Goal: Find specific page/section: Find specific page/section

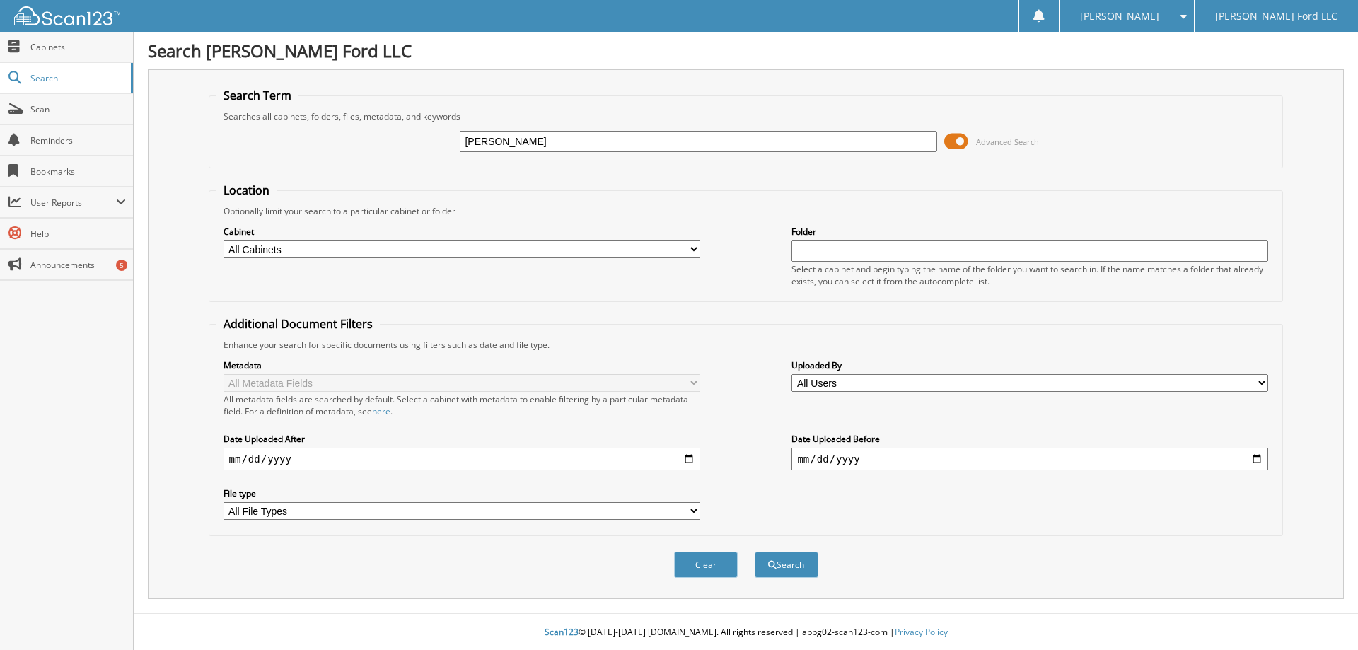
type input "[PERSON_NAME]"
click at [755, 552] on button "Search" at bounding box center [787, 565] width 64 height 26
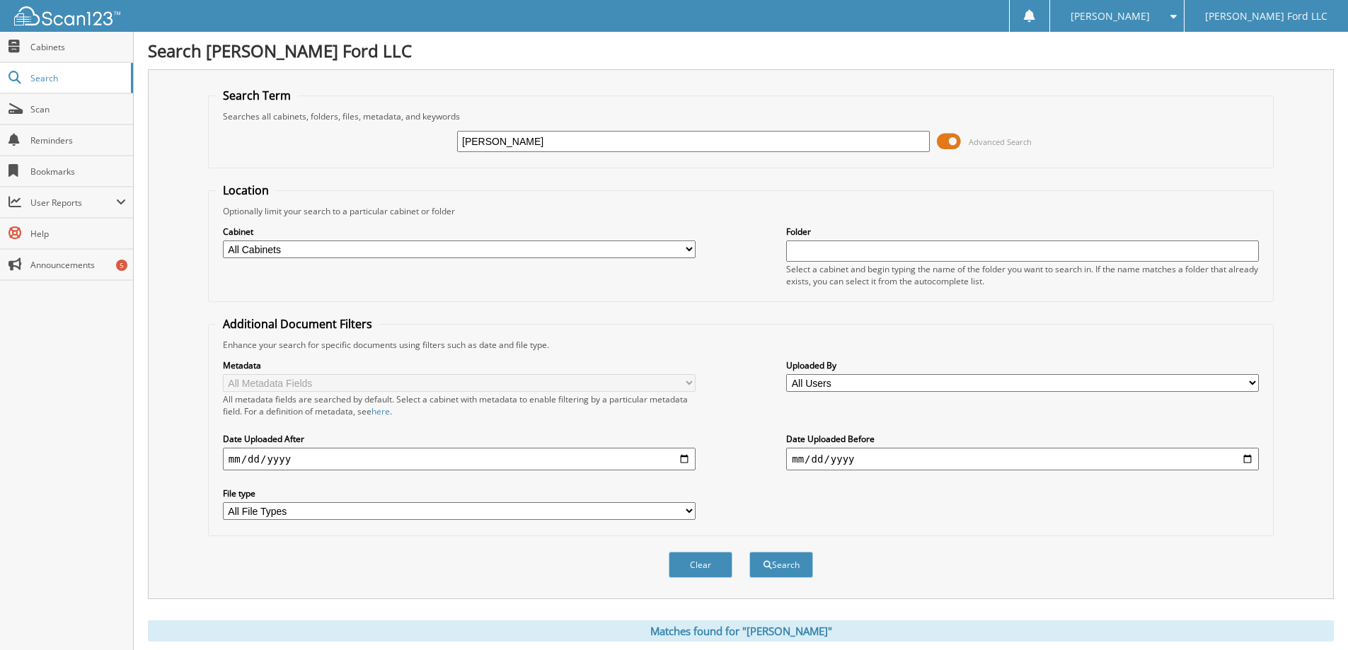
click at [954, 139] on span at bounding box center [949, 141] width 24 height 21
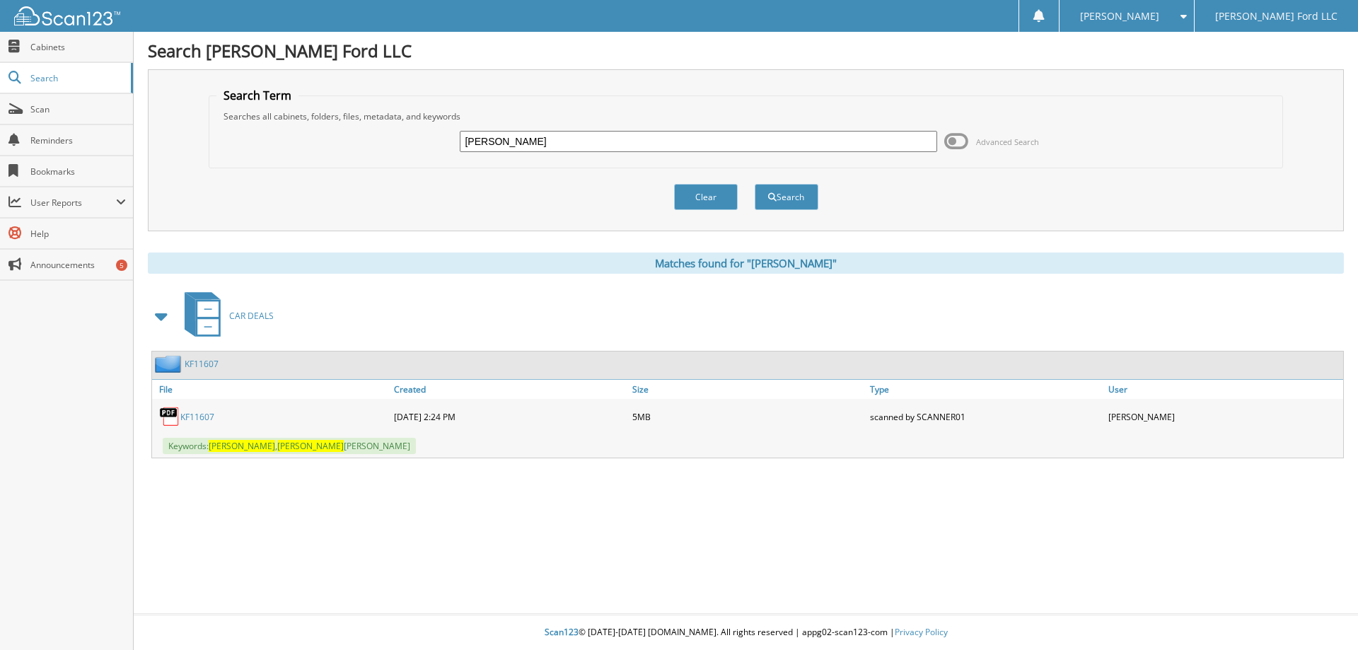
click at [203, 417] on link "KF11607" at bounding box center [197, 417] width 34 height 12
drag, startPoint x: 548, startPoint y: 139, endPoint x: 345, endPoint y: 149, distance: 203.2
click at [345, 149] on div "charles womack Advanced Search" at bounding box center [746, 141] width 1060 height 38
type input "jordan pritchard"
click at [755, 184] on button "Search" at bounding box center [787, 197] width 64 height 26
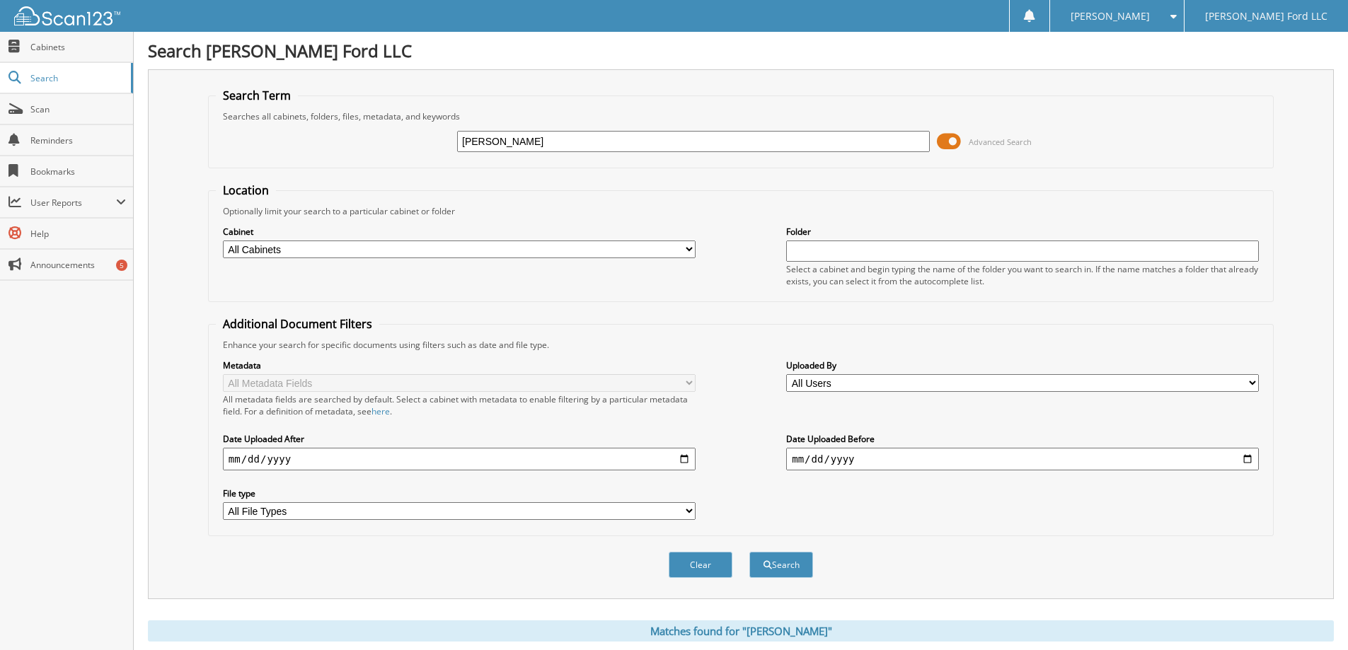
click at [948, 142] on span at bounding box center [949, 141] width 24 height 21
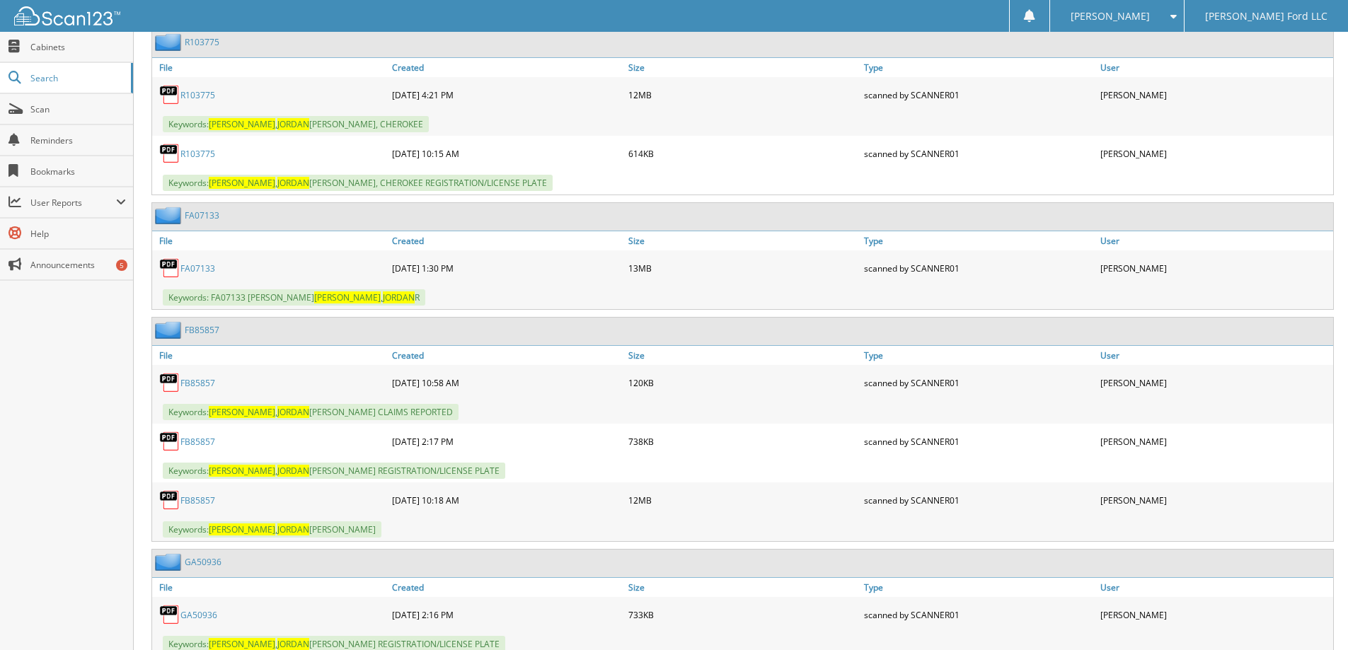
scroll to position [1556, 0]
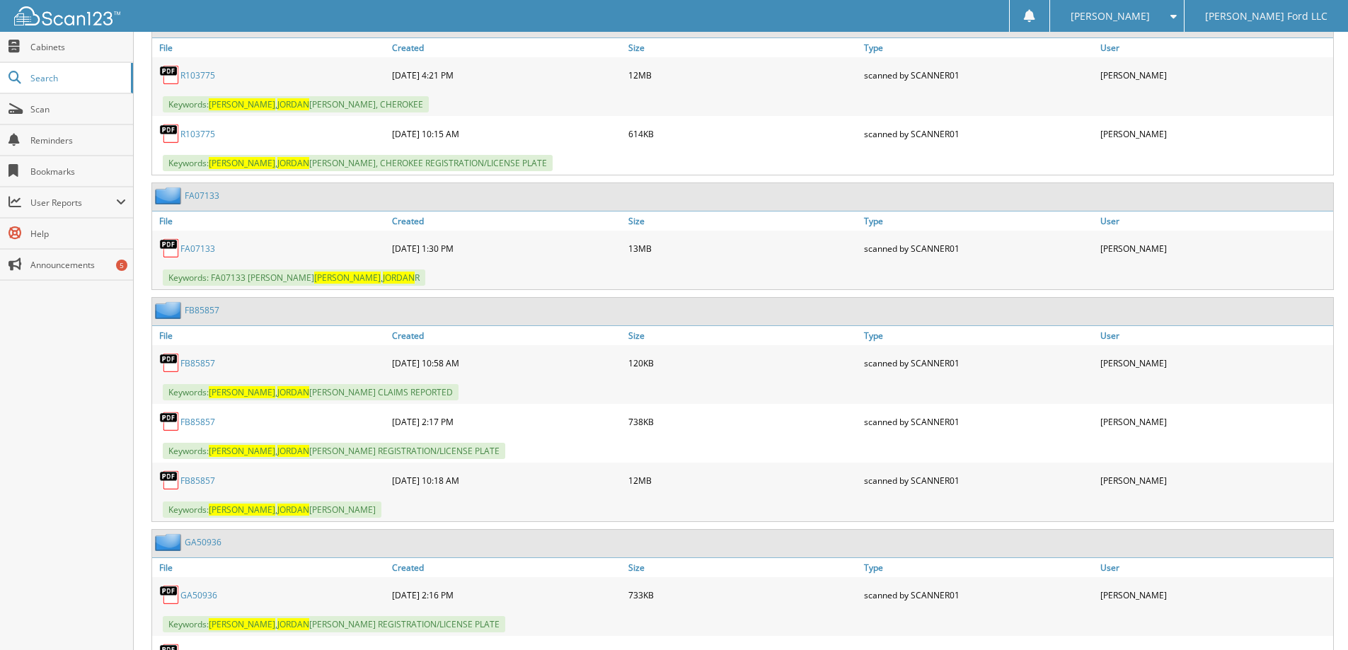
click at [198, 482] on link "FB85857" at bounding box center [197, 481] width 35 height 12
click at [45, 79] on span "Search" at bounding box center [76, 78] width 93 height 12
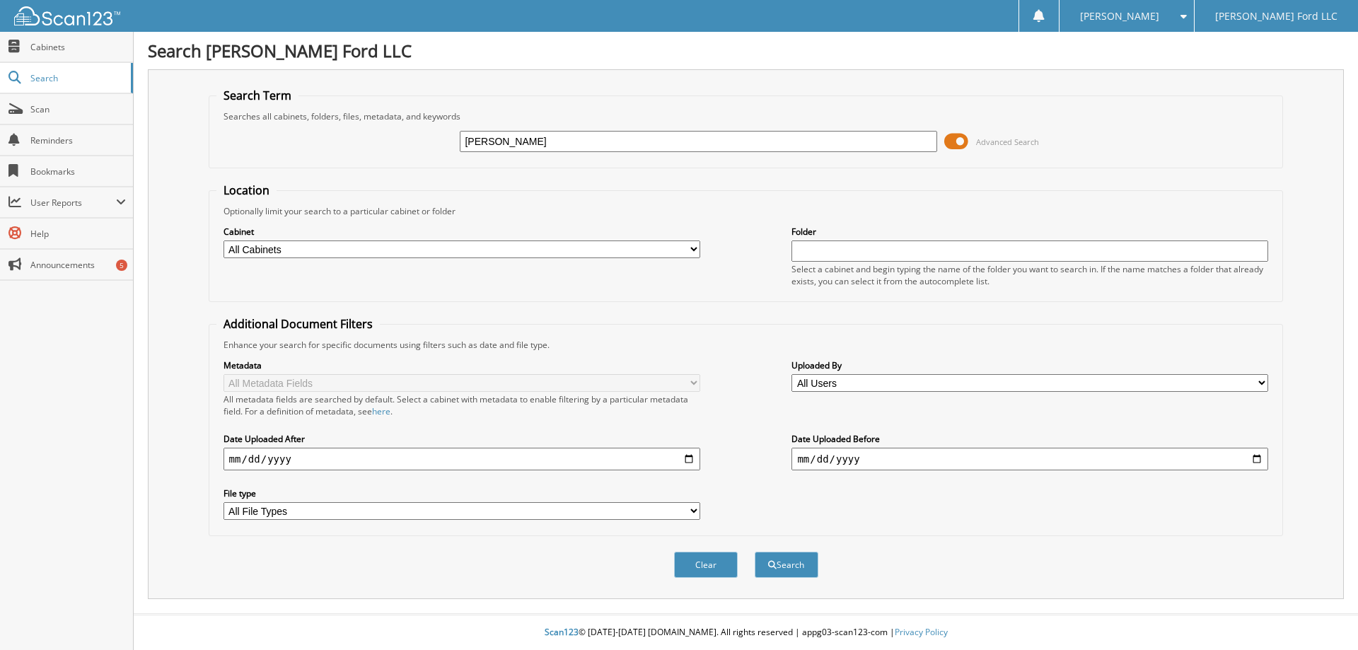
type input "kerry breland"
click at [755, 552] on button "Search" at bounding box center [787, 565] width 64 height 26
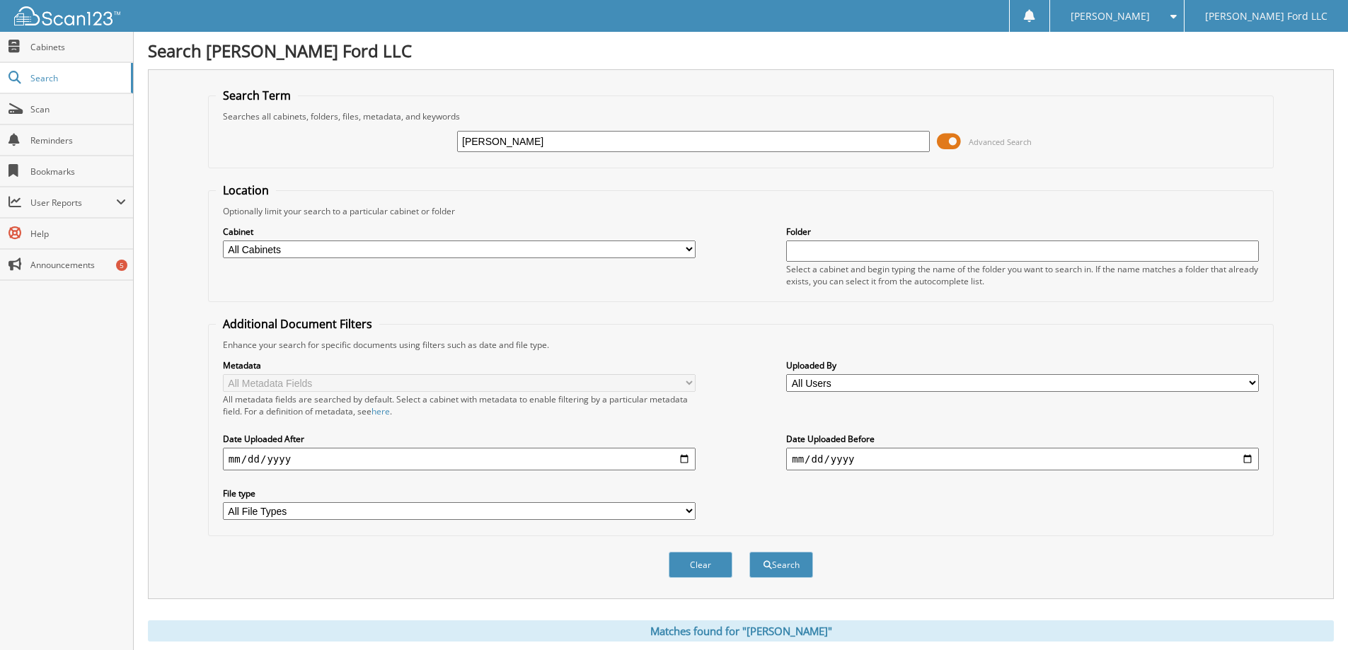
click at [954, 140] on span at bounding box center [949, 141] width 24 height 21
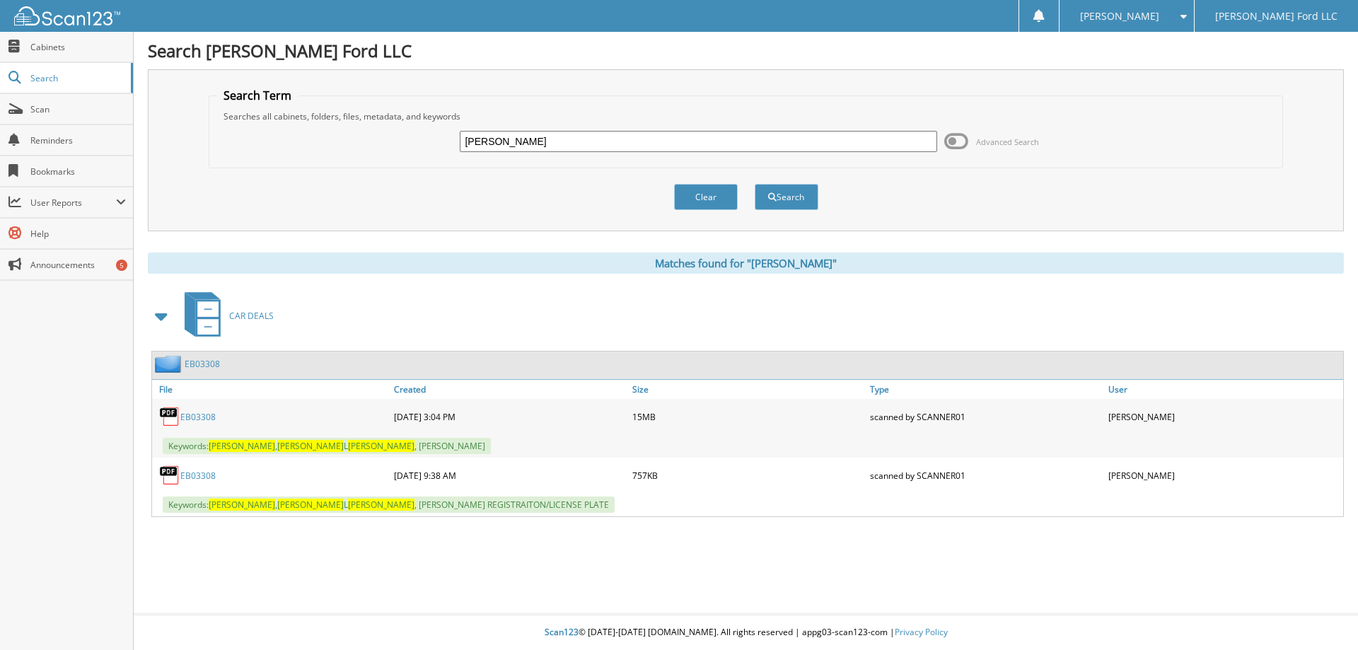
click at [190, 417] on link "EB03308" at bounding box center [197, 417] width 35 height 12
drag, startPoint x: 537, startPoint y: 141, endPoint x: 374, endPoint y: 163, distance: 164.8
click at [374, 163] on fieldset "Search Term Searches all cabinets, folders, files, metadata, and keywords kerry…" at bounding box center [746, 128] width 1075 height 81
type input "arledge"
click at [755, 184] on button "Search" at bounding box center [787, 197] width 64 height 26
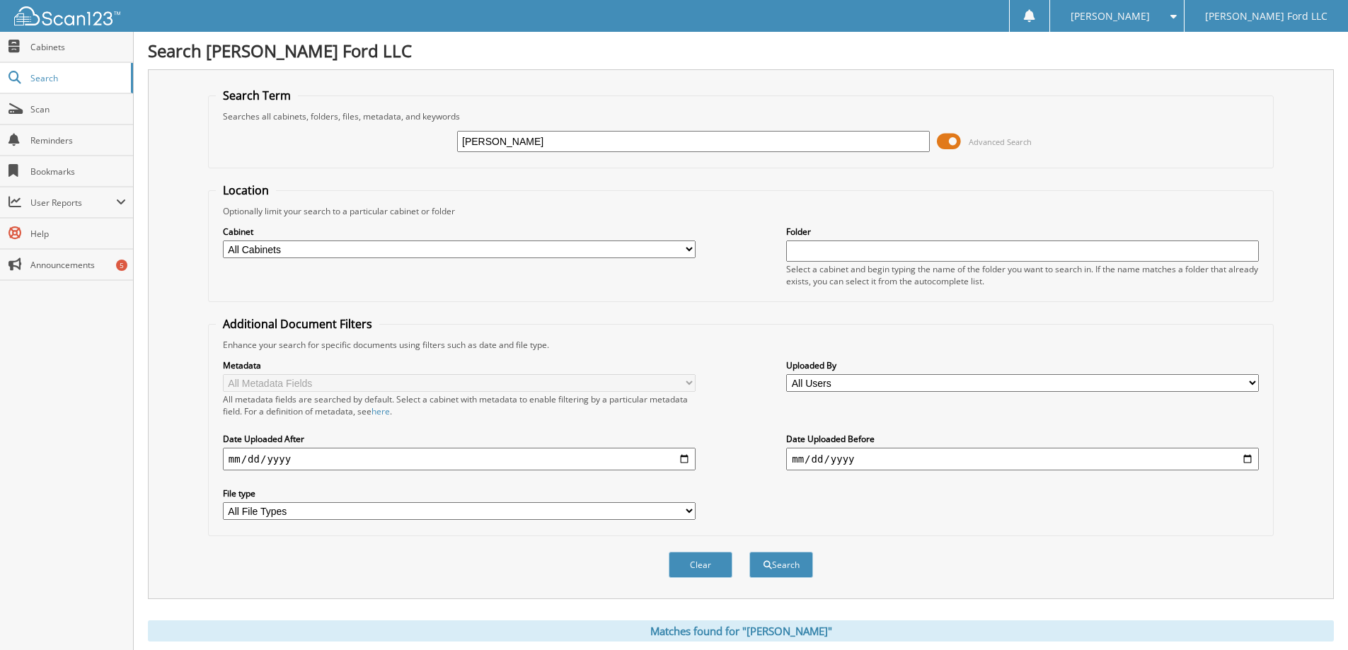
click at [957, 142] on span at bounding box center [949, 141] width 24 height 21
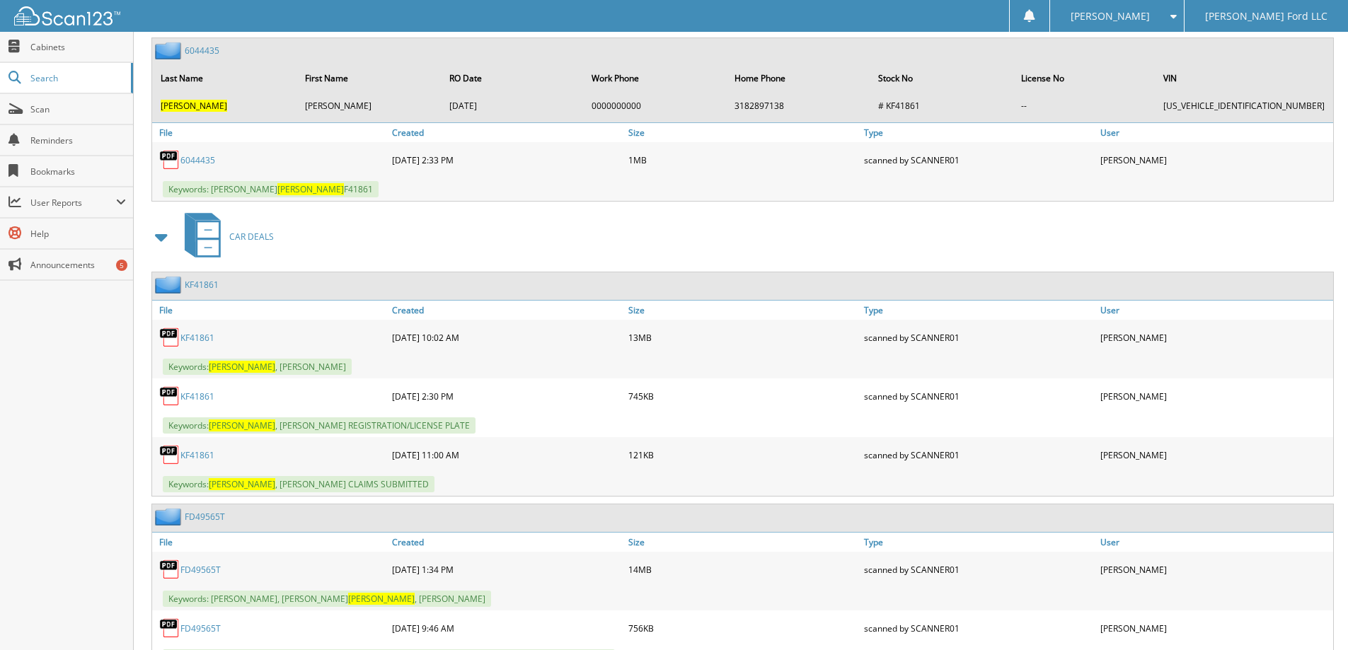
scroll to position [495, 0]
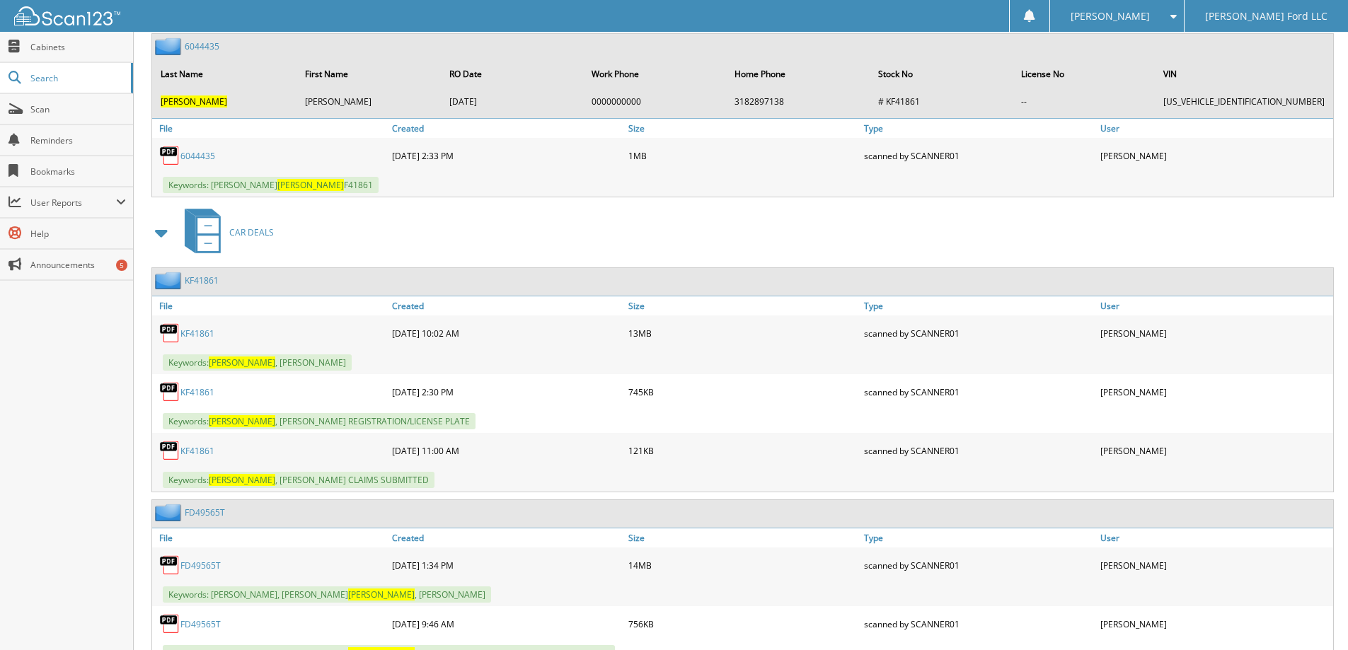
click at [191, 335] on link "KF41861" at bounding box center [197, 334] width 34 height 12
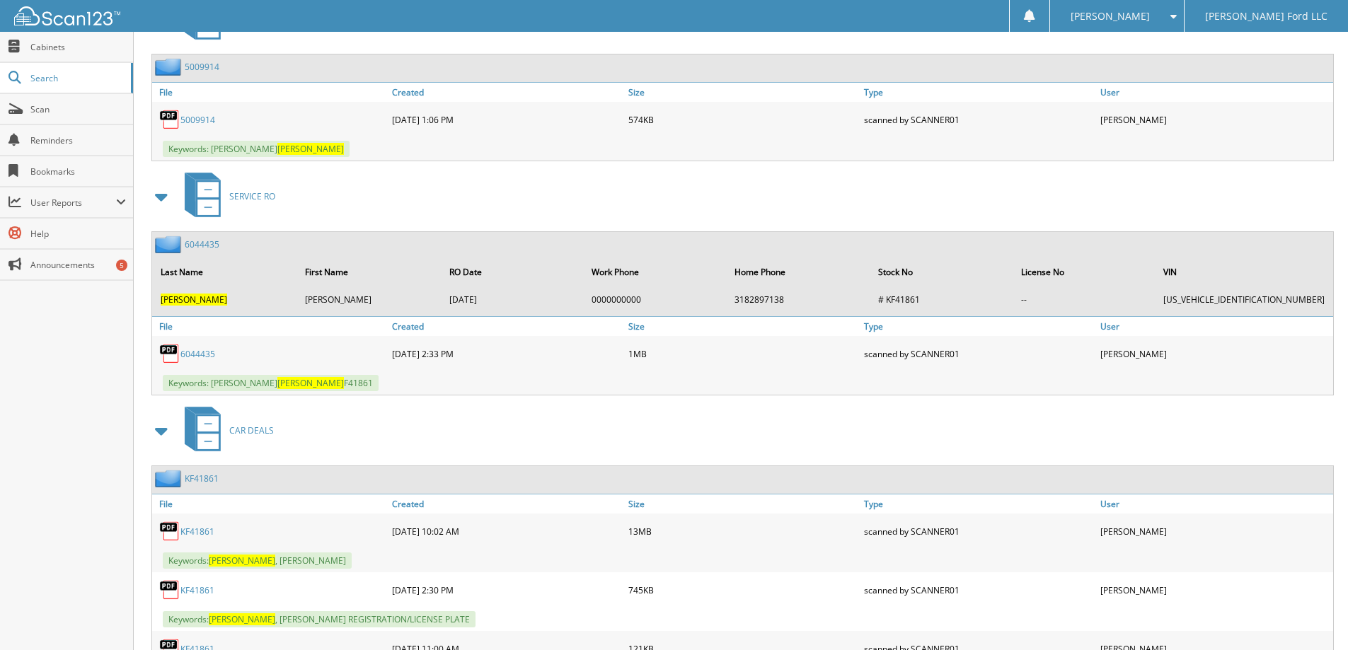
scroll to position [0, 0]
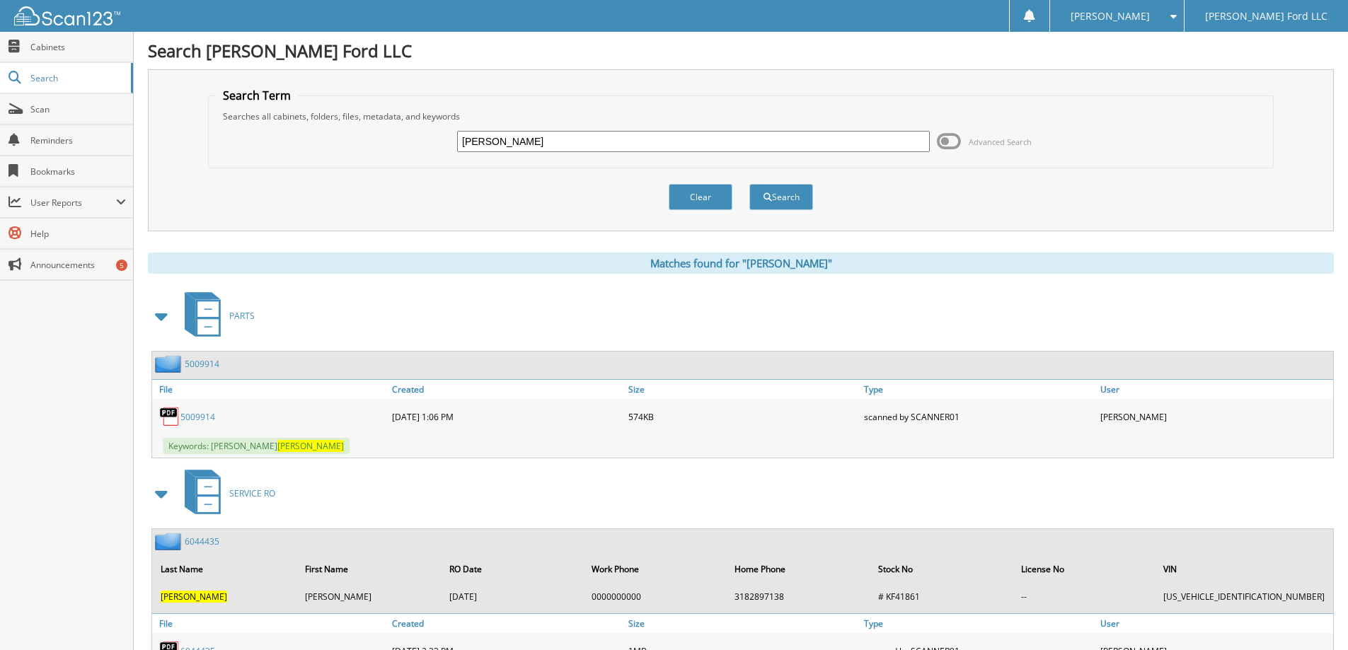
drag, startPoint x: 506, startPoint y: 140, endPoint x: 418, endPoint y: 146, distance: 87.9
click at [418, 146] on div "arledge Advanced Search" at bounding box center [741, 141] width 1050 height 38
type input "[US_STATE] national bank"
click at [749, 184] on button "Search" at bounding box center [781, 197] width 64 height 26
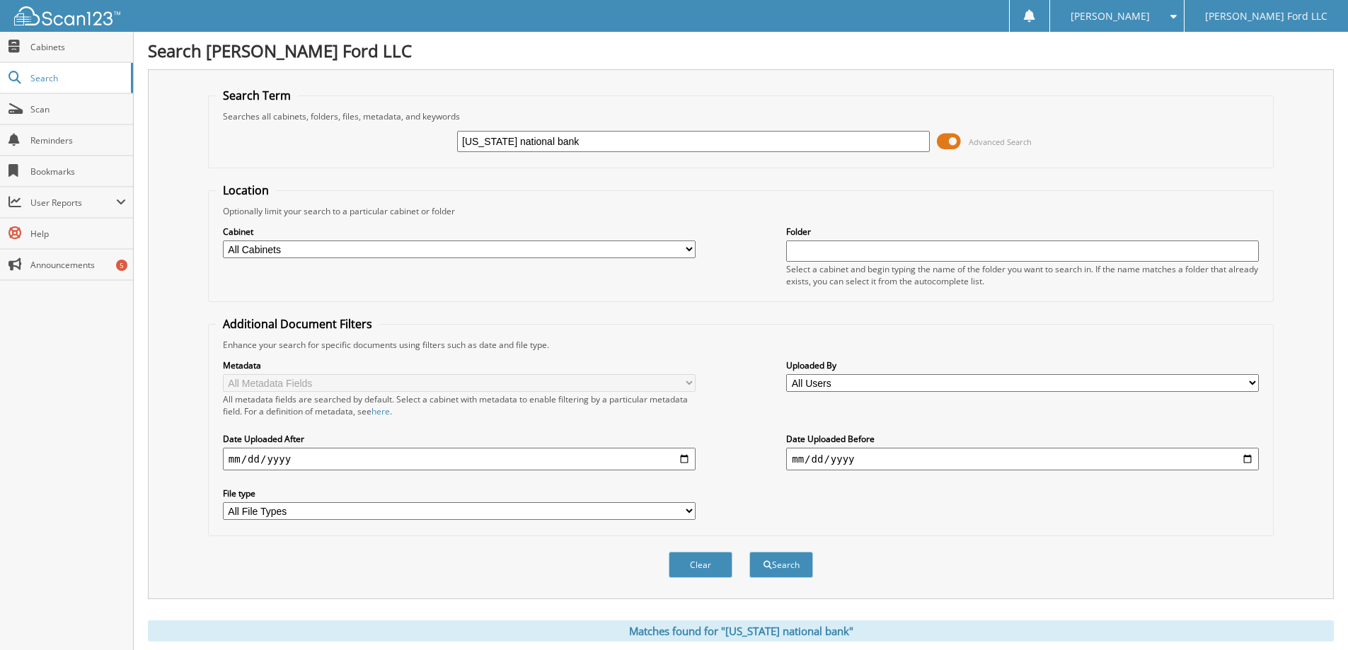
click at [953, 142] on span at bounding box center [949, 141] width 24 height 21
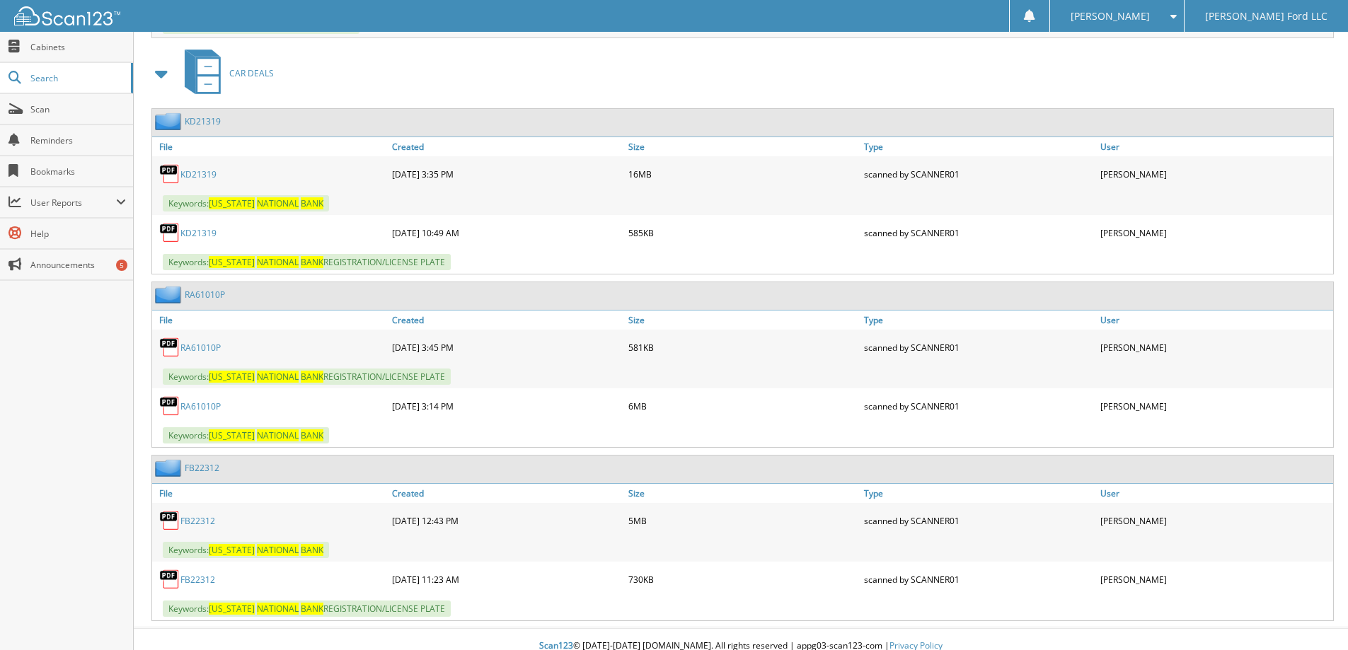
scroll to position [434, 0]
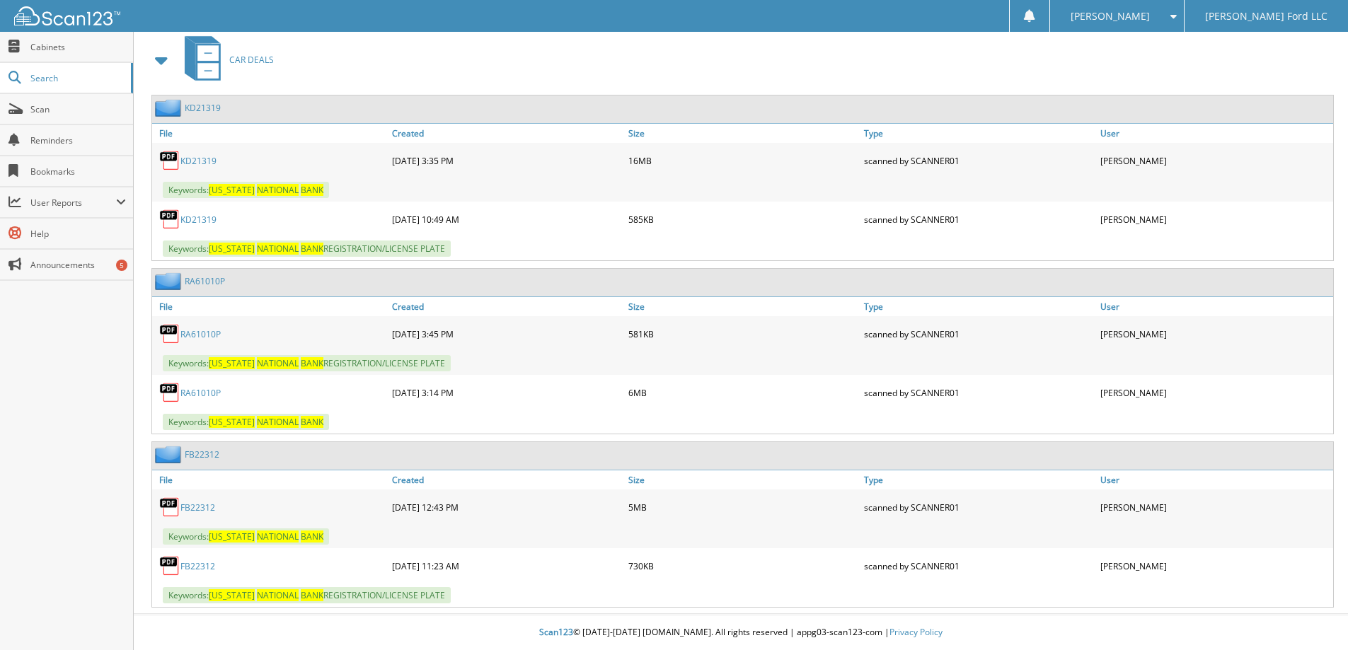
click at [198, 508] on link "FB22312" at bounding box center [197, 508] width 35 height 12
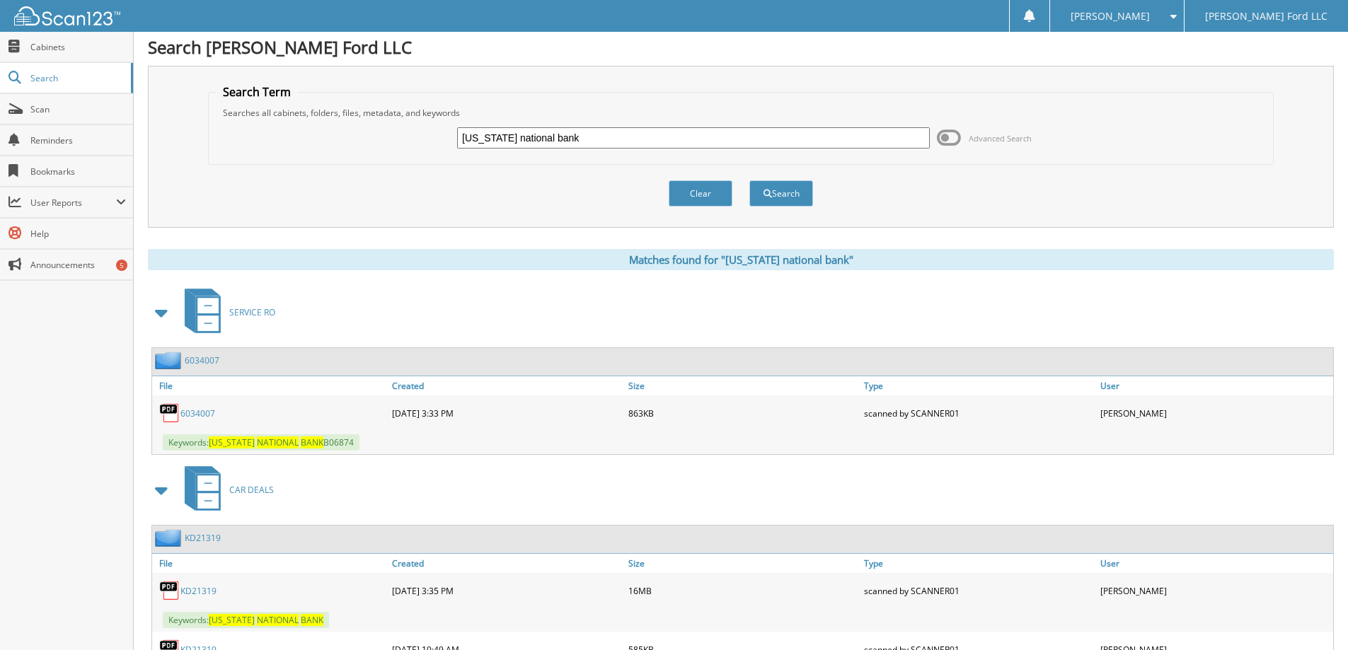
scroll to position [0, 0]
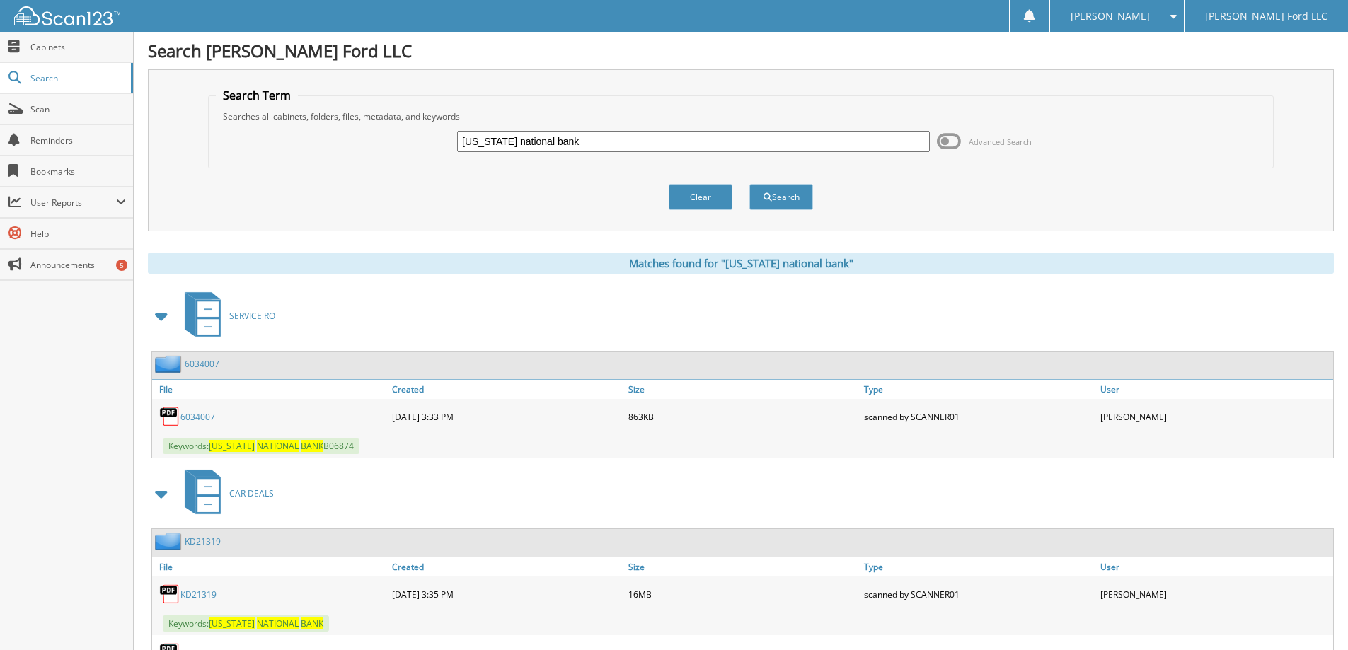
drag, startPoint x: 584, startPoint y: 142, endPoint x: 323, endPoint y: 144, distance: 260.3
click at [323, 144] on div "louisiana national bank Advanced Search" at bounding box center [741, 141] width 1050 height 38
type input "john romans"
click at [749, 184] on button "Search" at bounding box center [781, 197] width 64 height 26
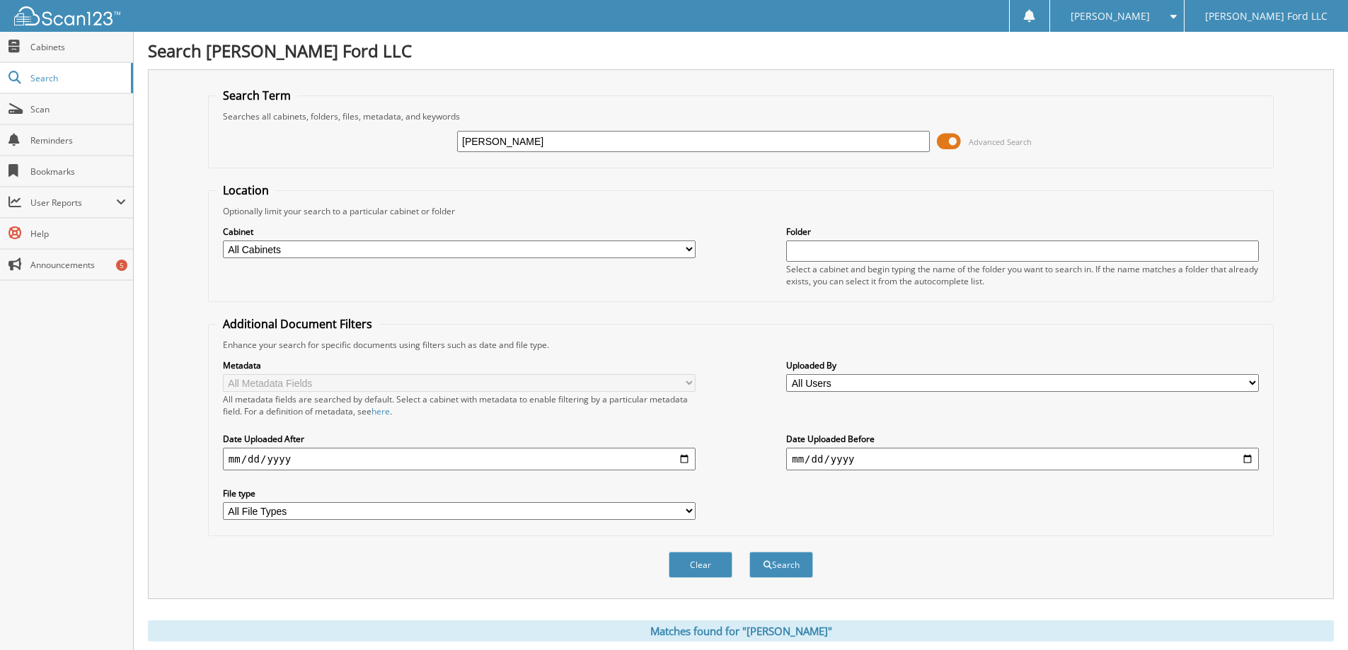
click at [949, 144] on span at bounding box center [949, 141] width 24 height 21
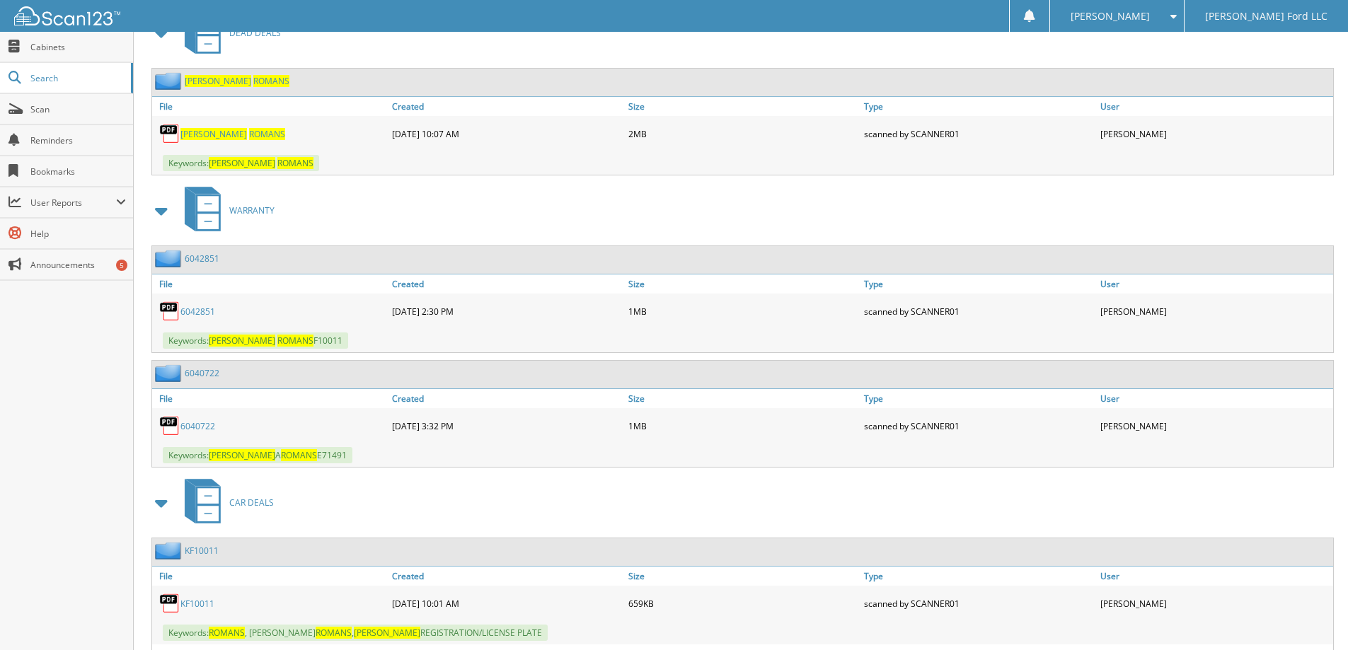
scroll to position [566, 0]
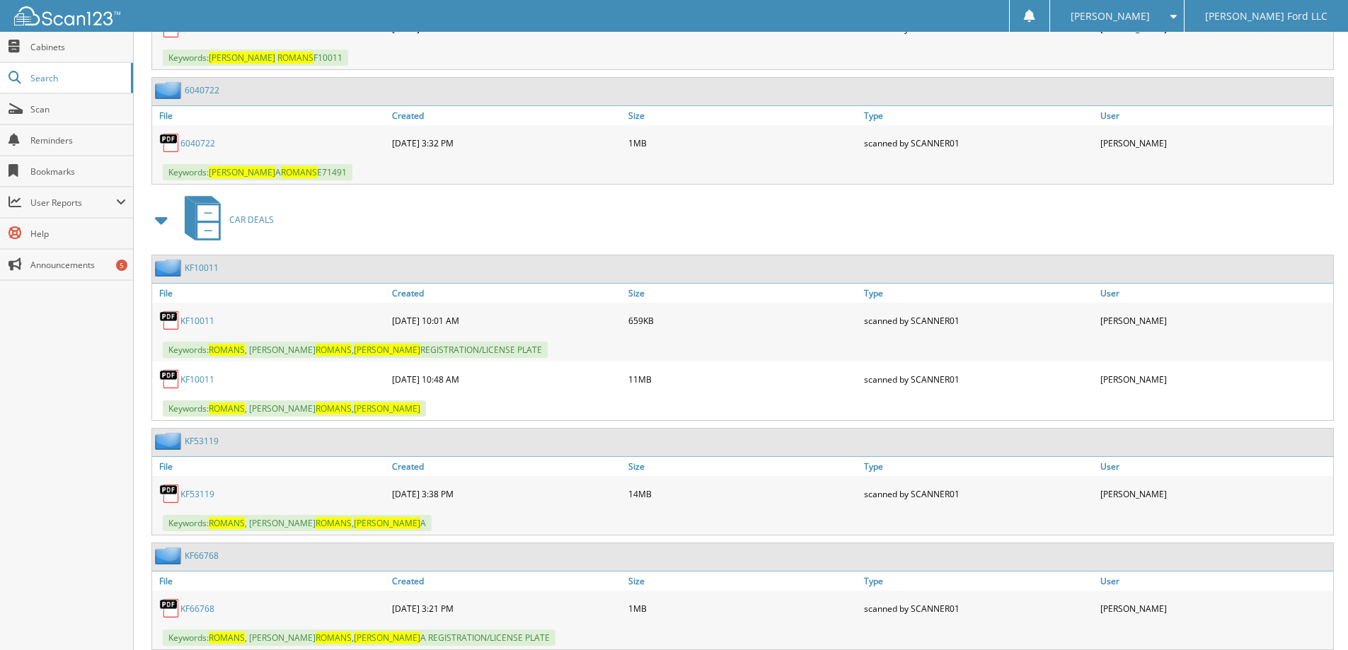
click at [195, 378] on link "KF10011" at bounding box center [197, 380] width 34 height 12
click at [200, 495] on link "KF53119" at bounding box center [197, 494] width 34 height 12
click at [198, 494] on link "KF53119" at bounding box center [197, 494] width 34 height 12
click at [257, 482] on div "KF53119" at bounding box center [270, 494] width 236 height 28
click at [198, 494] on link "KF53119" at bounding box center [197, 494] width 34 height 12
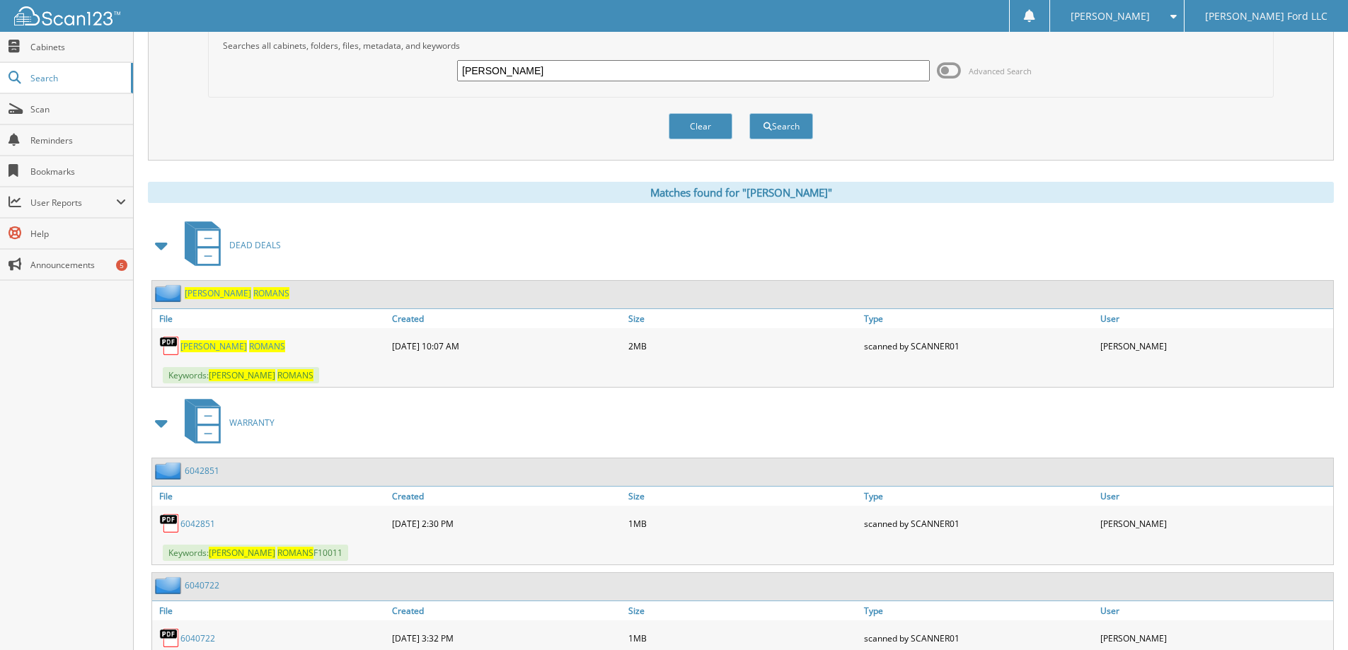
scroll to position [0, 0]
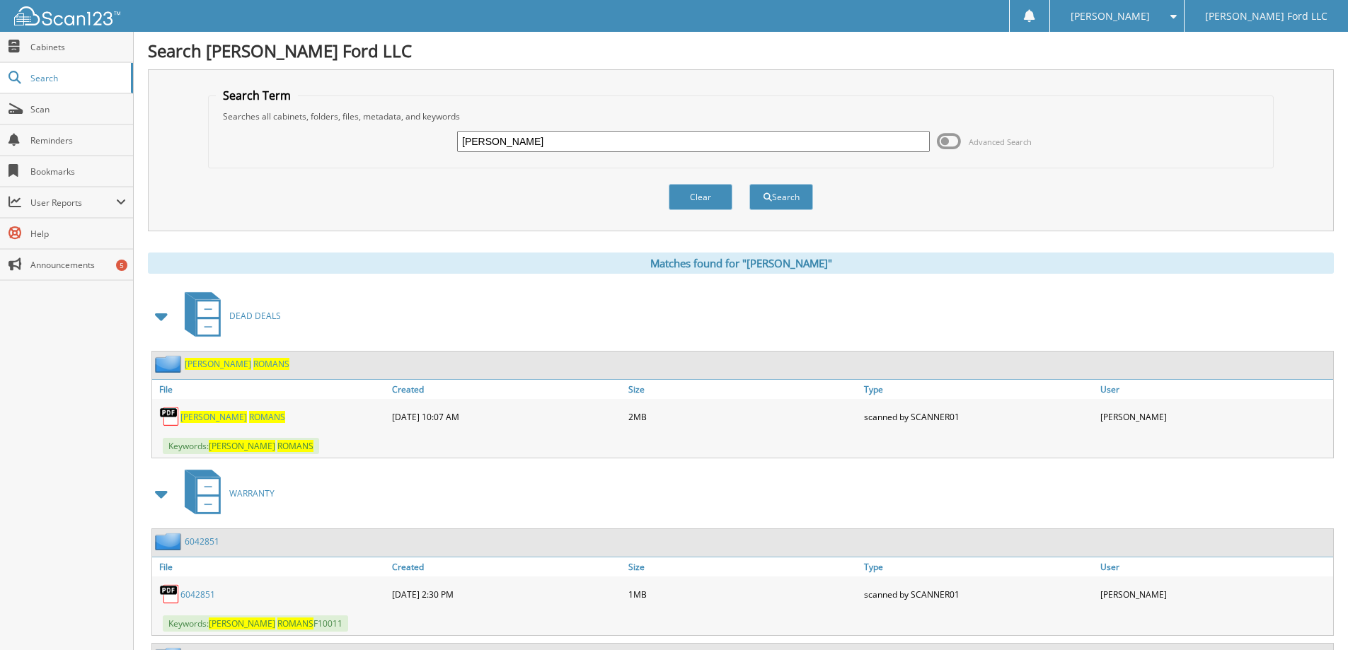
drag, startPoint x: 531, startPoint y: 141, endPoint x: 314, endPoint y: 144, distance: 217.2
click at [314, 144] on div "john romans Advanced Search" at bounding box center [741, 141] width 1050 height 38
type input "[PERSON_NAME]"
click at [749, 184] on button "Search" at bounding box center [781, 197] width 64 height 26
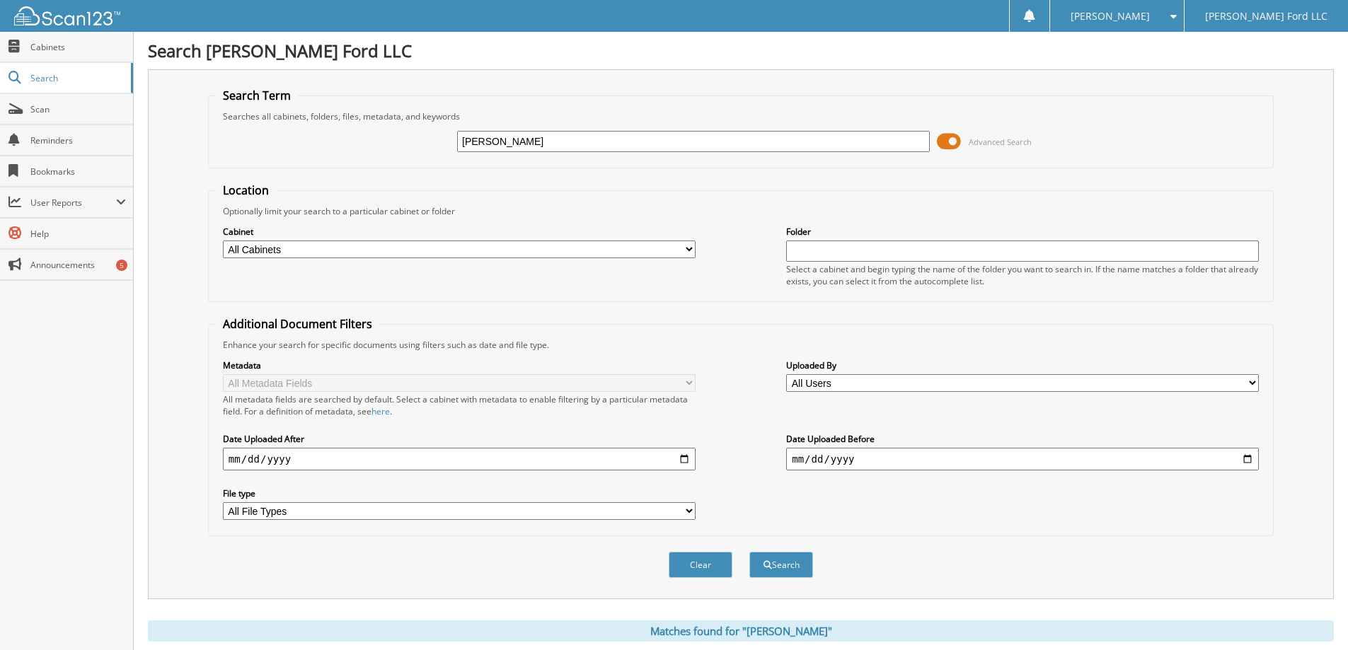
click at [949, 141] on span at bounding box center [949, 141] width 24 height 21
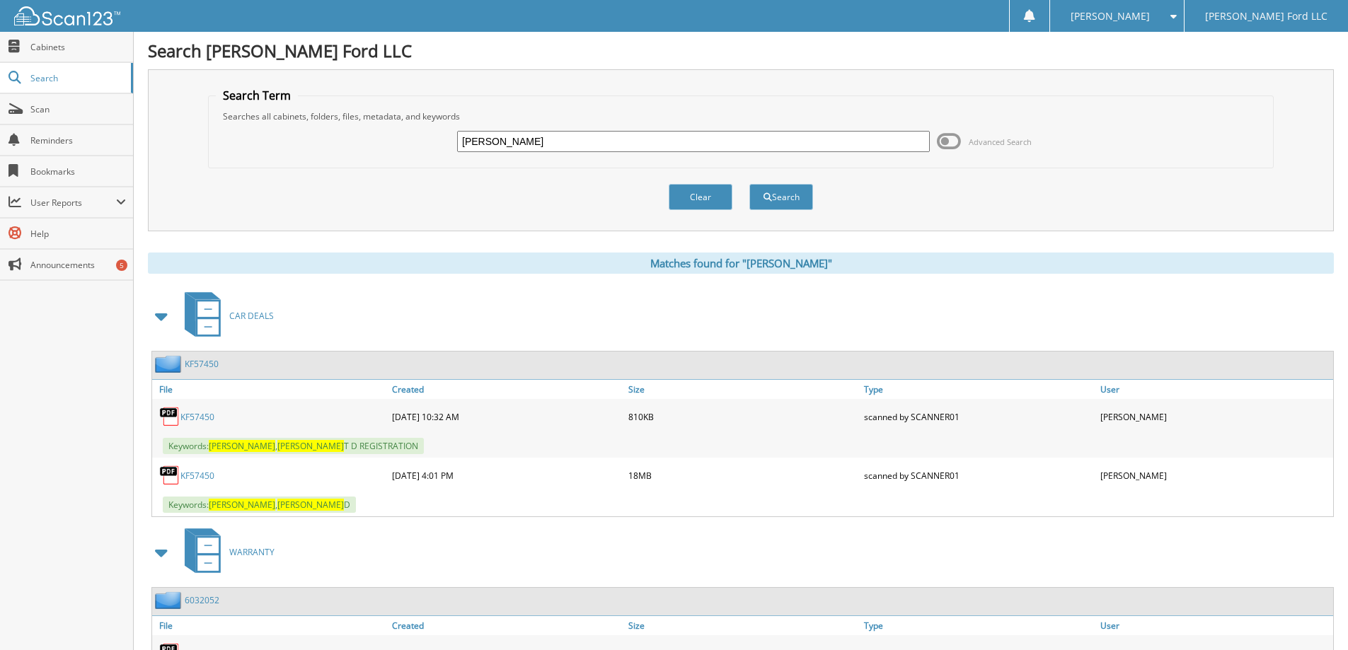
click at [192, 478] on link "KF57450" at bounding box center [197, 476] width 34 height 12
click at [199, 475] on link "KF57450" at bounding box center [197, 476] width 34 height 12
drag, startPoint x: 531, startPoint y: 141, endPoint x: 305, endPoint y: 173, distance: 228.0
click at [305, 173] on form "Search Term Searches all cabinets, folders, files, metadata, and keywords roger…" at bounding box center [740, 157] width 1065 height 138
type input "[PERSON_NAME]"
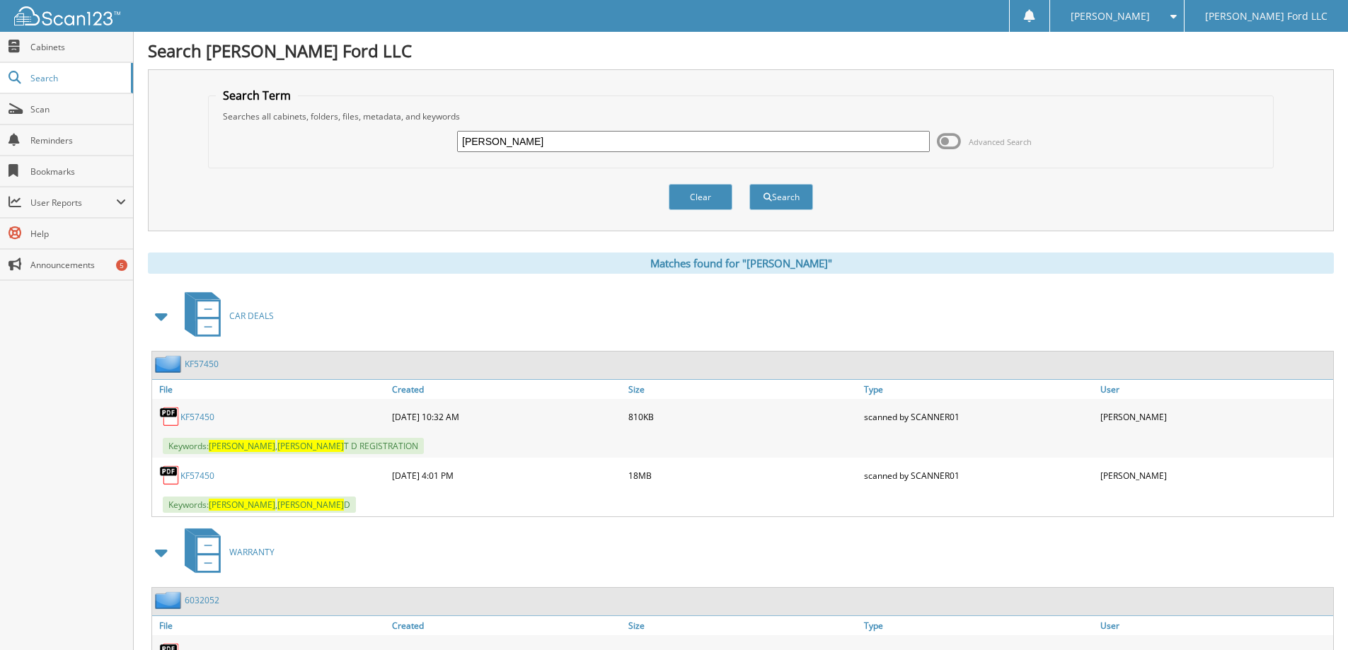
click at [749, 184] on button "Search" at bounding box center [781, 197] width 64 height 26
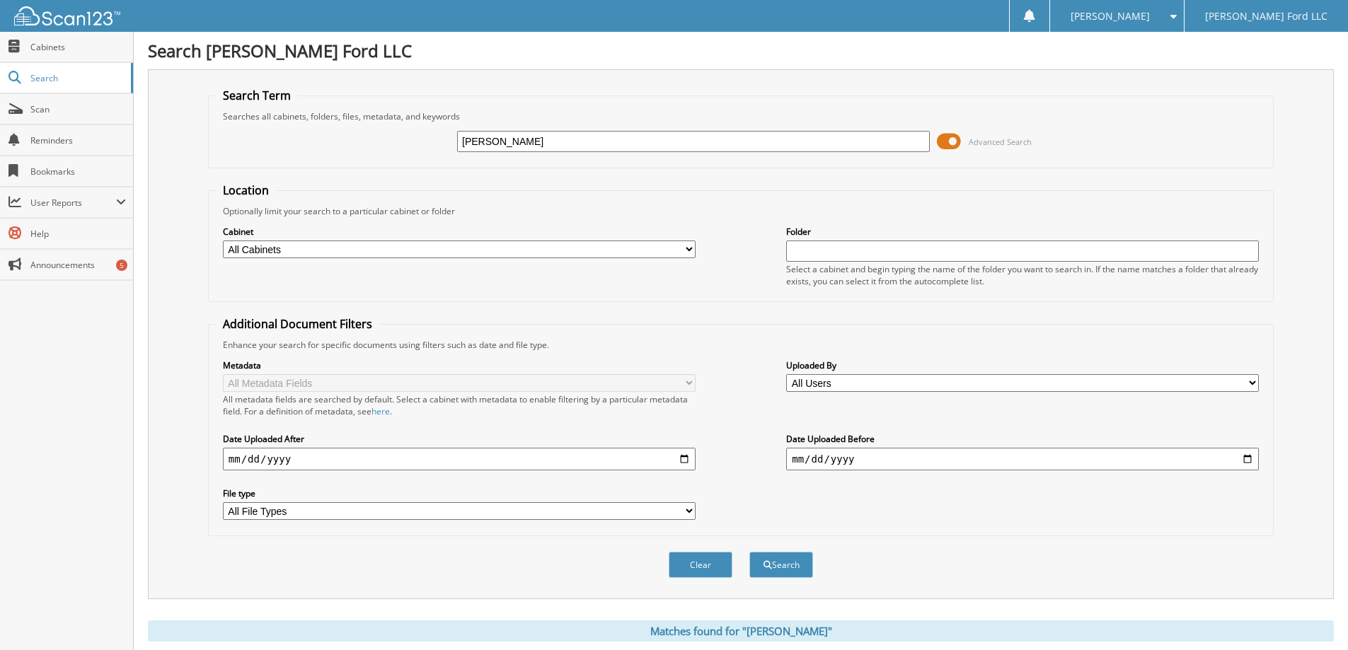
click at [949, 141] on span at bounding box center [949, 141] width 24 height 21
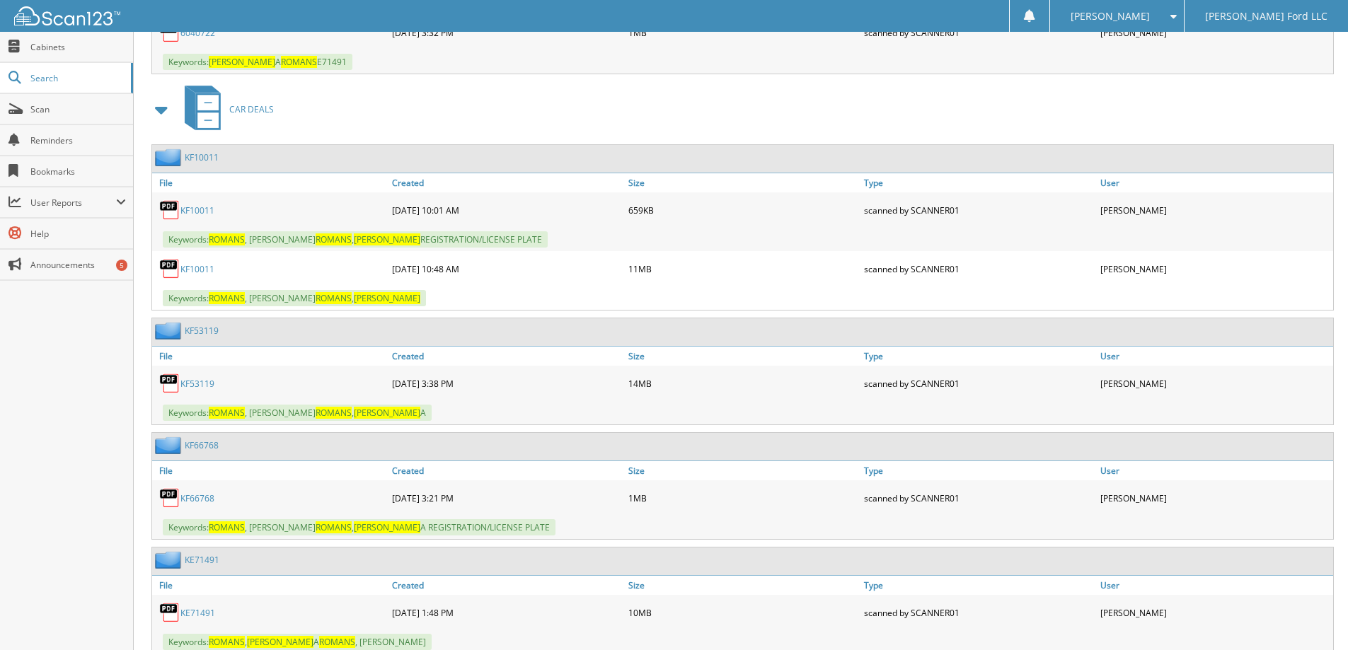
scroll to position [707, 0]
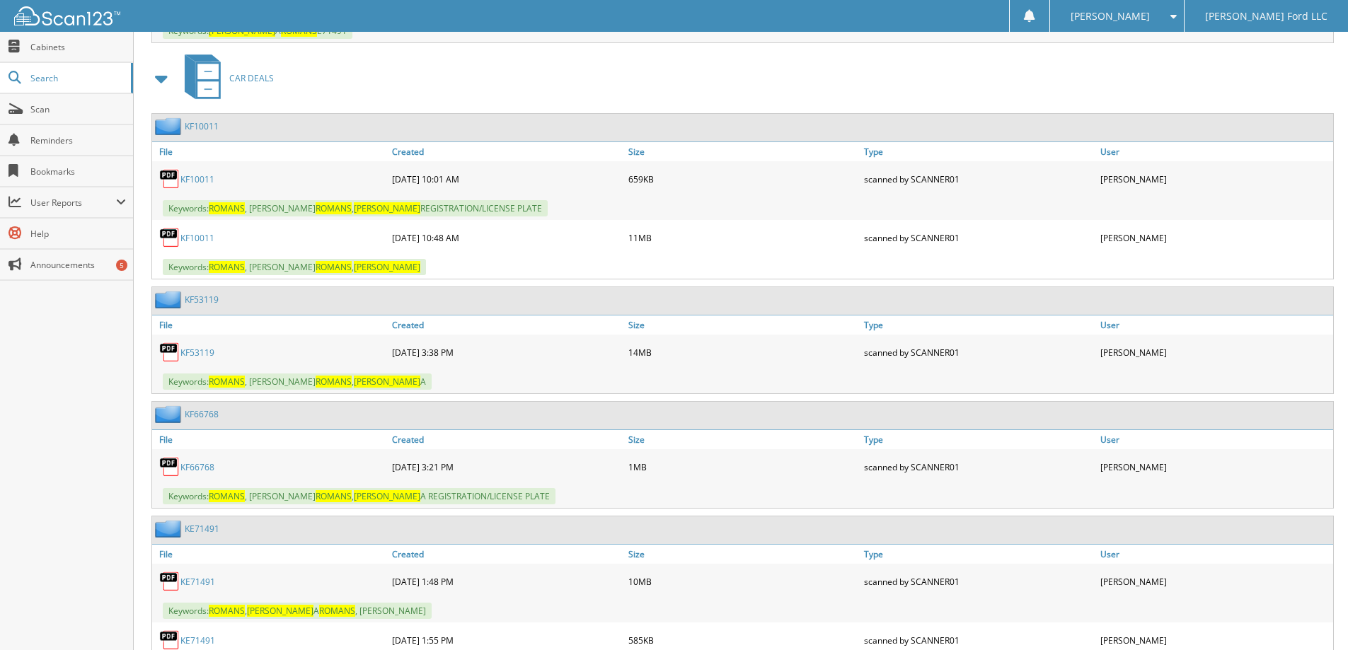
click at [194, 353] on link "KF53119" at bounding box center [197, 353] width 34 height 12
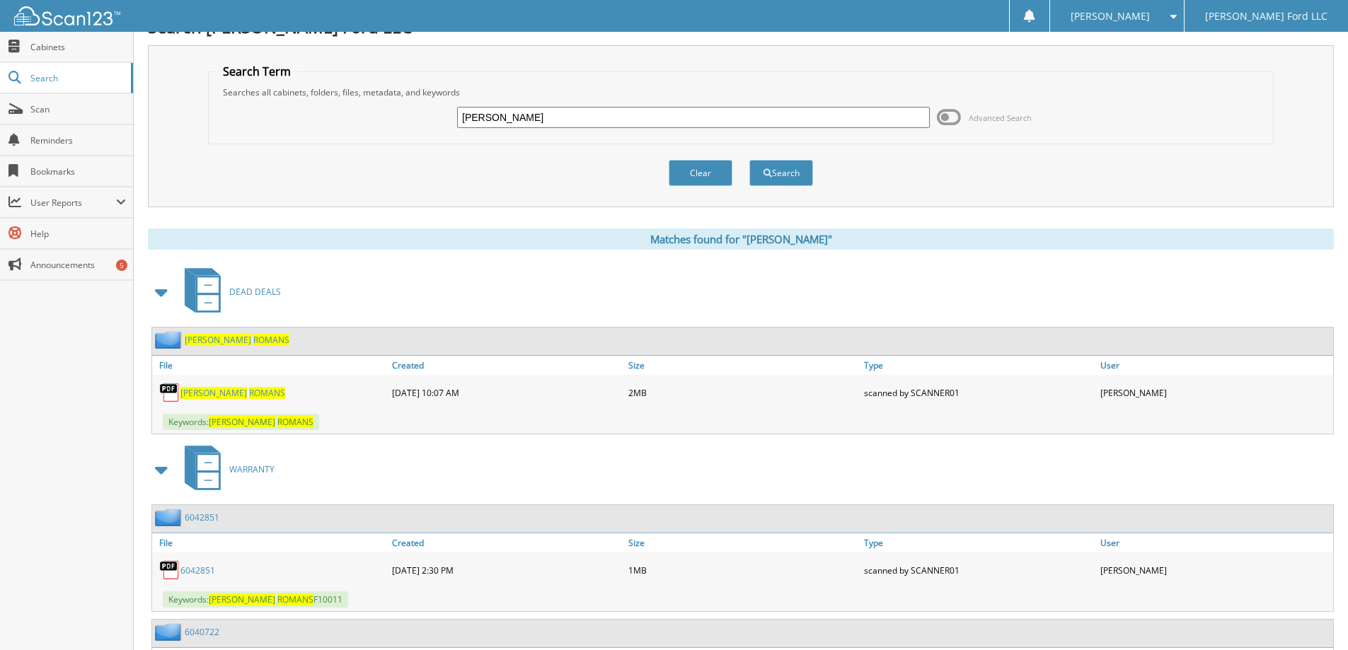
scroll to position [0, 0]
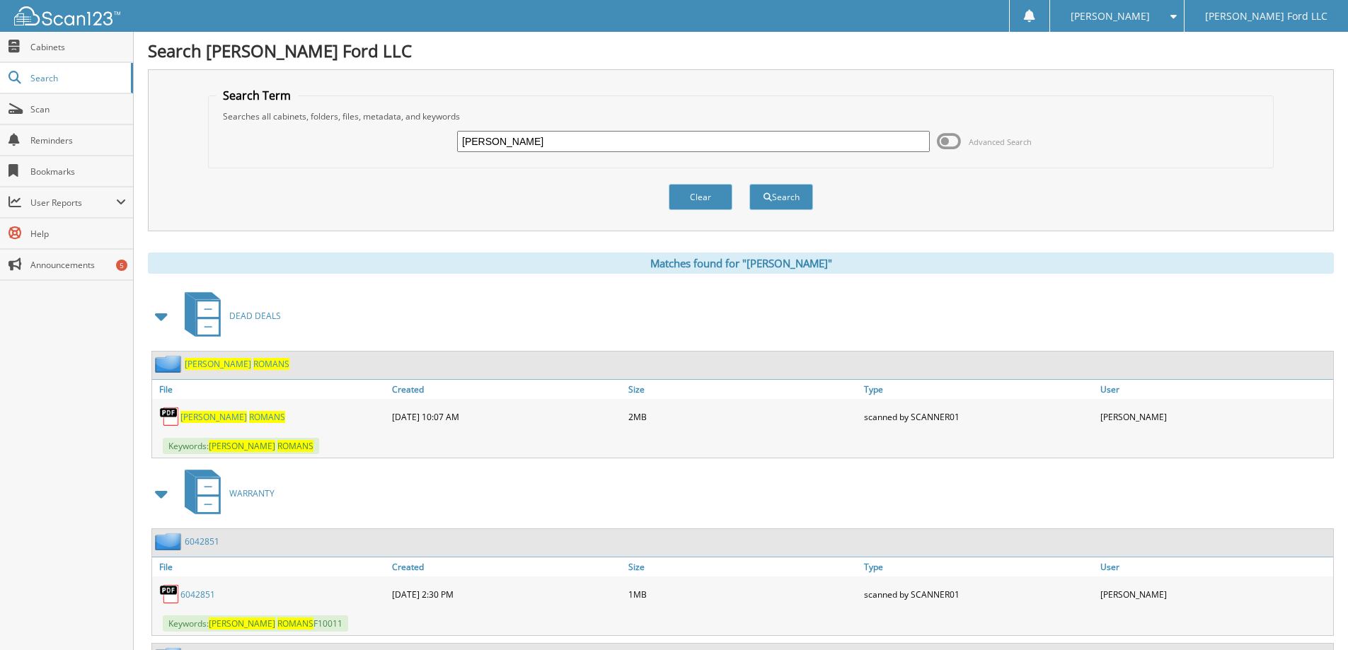
drag, startPoint x: 524, startPoint y: 143, endPoint x: 408, endPoint y: 145, distance: 116.0
click at [408, 145] on div "john romans Advanced Search" at bounding box center [741, 141] width 1050 height 38
type input "ensure agency"
click at [792, 199] on button "Search" at bounding box center [781, 197] width 64 height 26
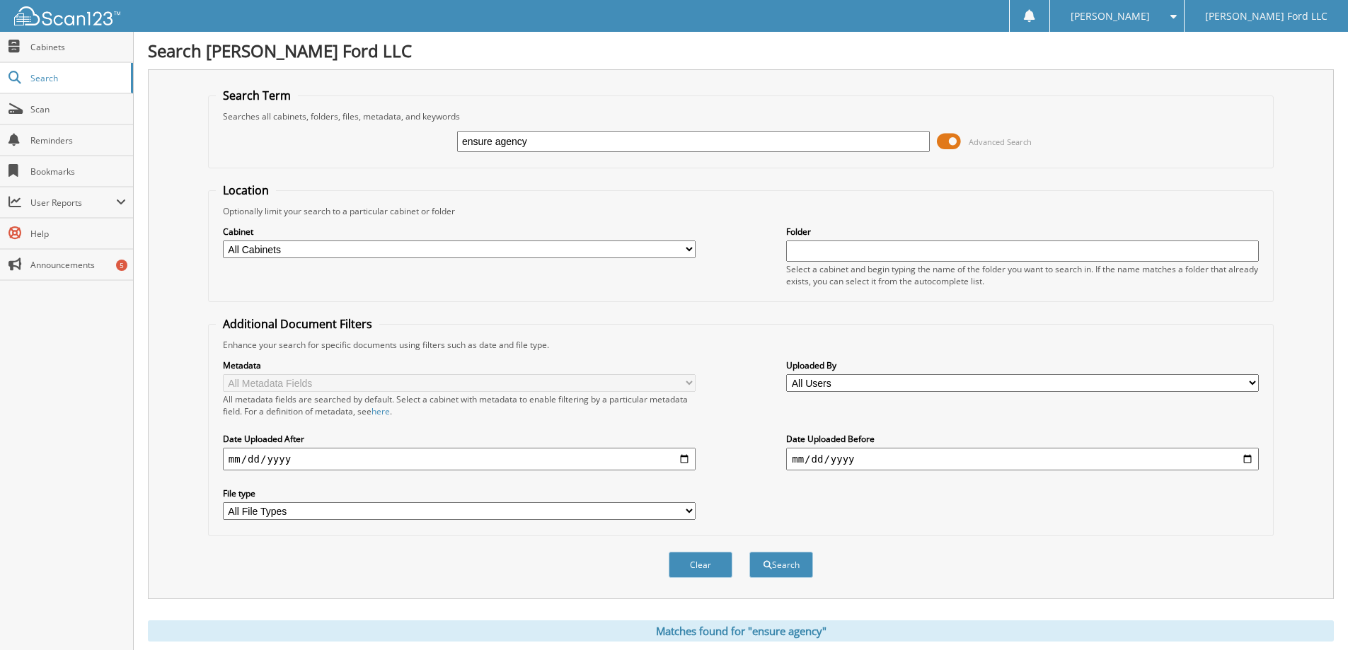
click at [953, 141] on span at bounding box center [949, 141] width 24 height 21
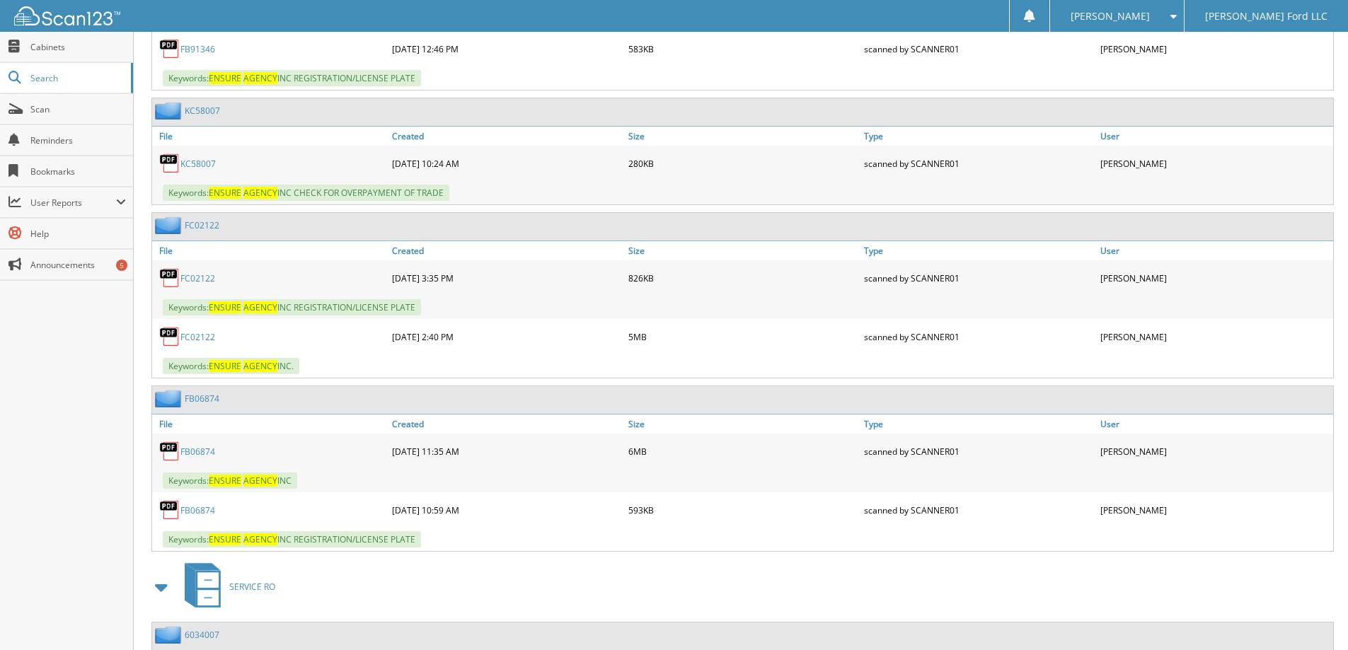
scroll to position [526, 0]
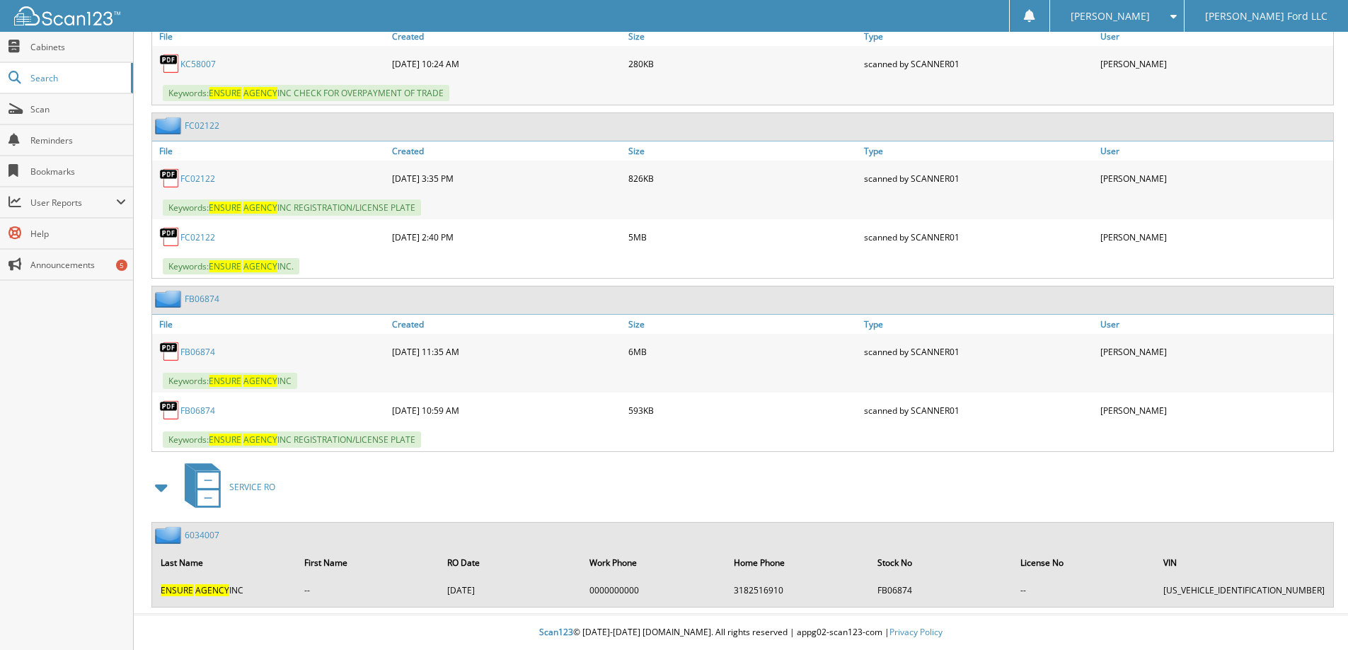
click at [197, 236] on link "FC02122" at bounding box center [197, 237] width 35 height 12
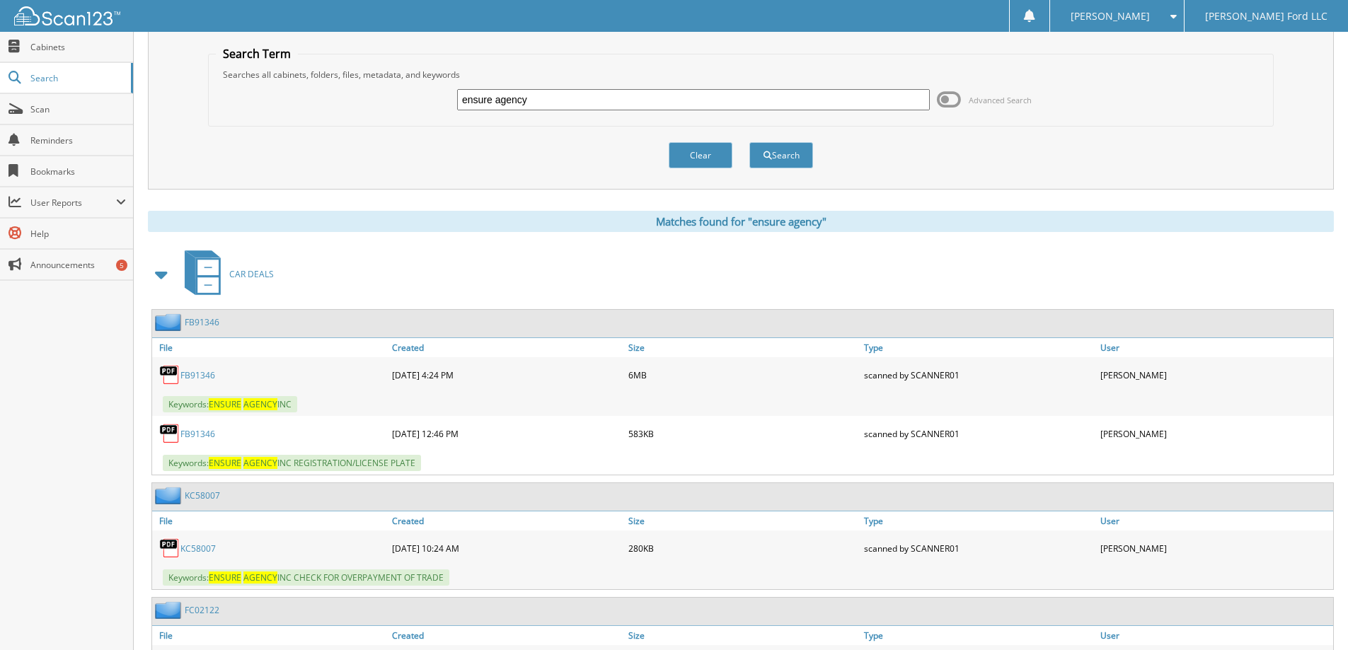
scroll to position [0, 0]
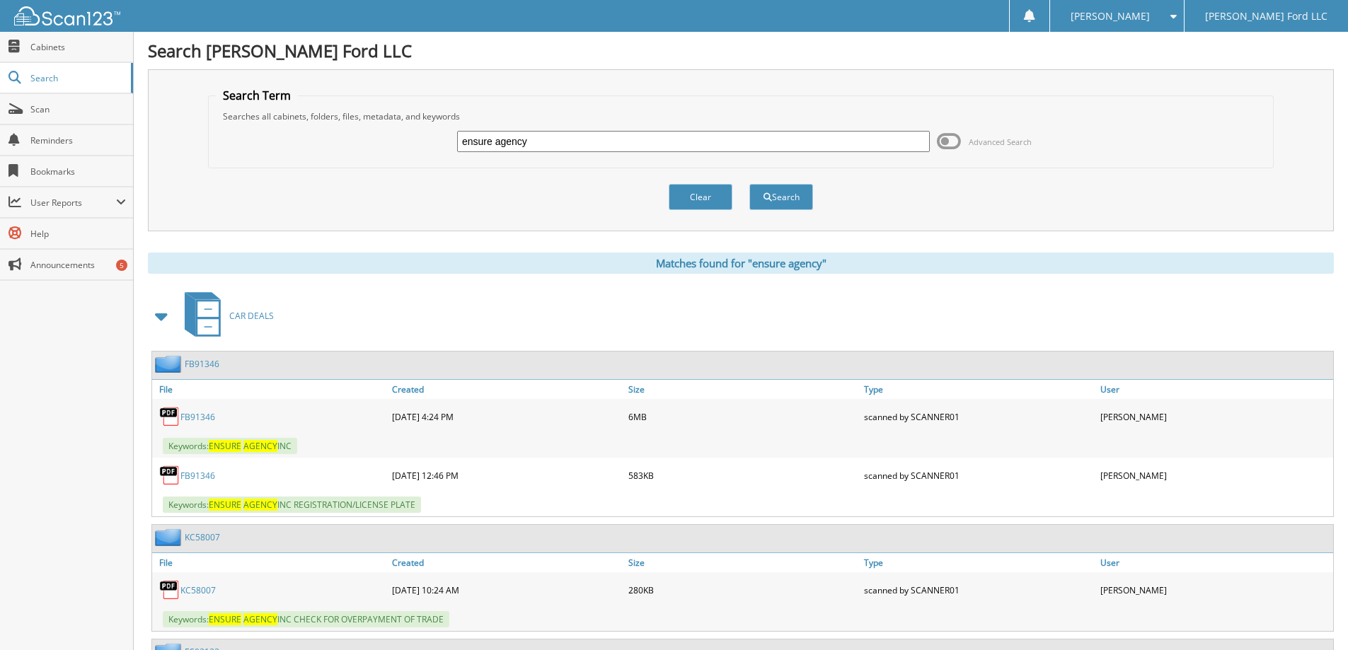
drag, startPoint x: 548, startPoint y: 140, endPoint x: 275, endPoint y: 146, distance: 273.1
click at [275, 146] on div "ensure agency Advanced Search" at bounding box center [741, 141] width 1050 height 38
drag, startPoint x: 481, startPoint y: 137, endPoint x: 451, endPoint y: 140, distance: 29.9
click at [451, 140] on div "jo Advanced Search" at bounding box center [741, 141] width 1050 height 38
type input "[PERSON_NAME]"
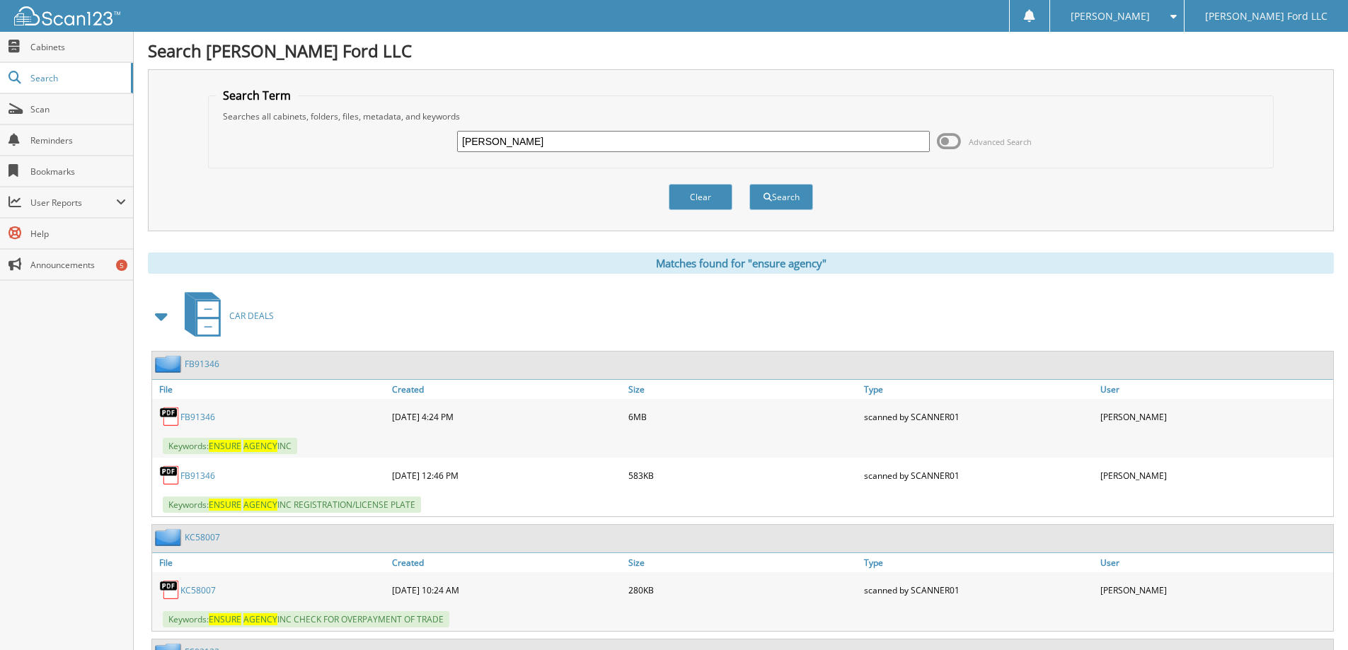
click at [749, 184] on button "Search" at bounding box center [781, 197] width 64 height 26
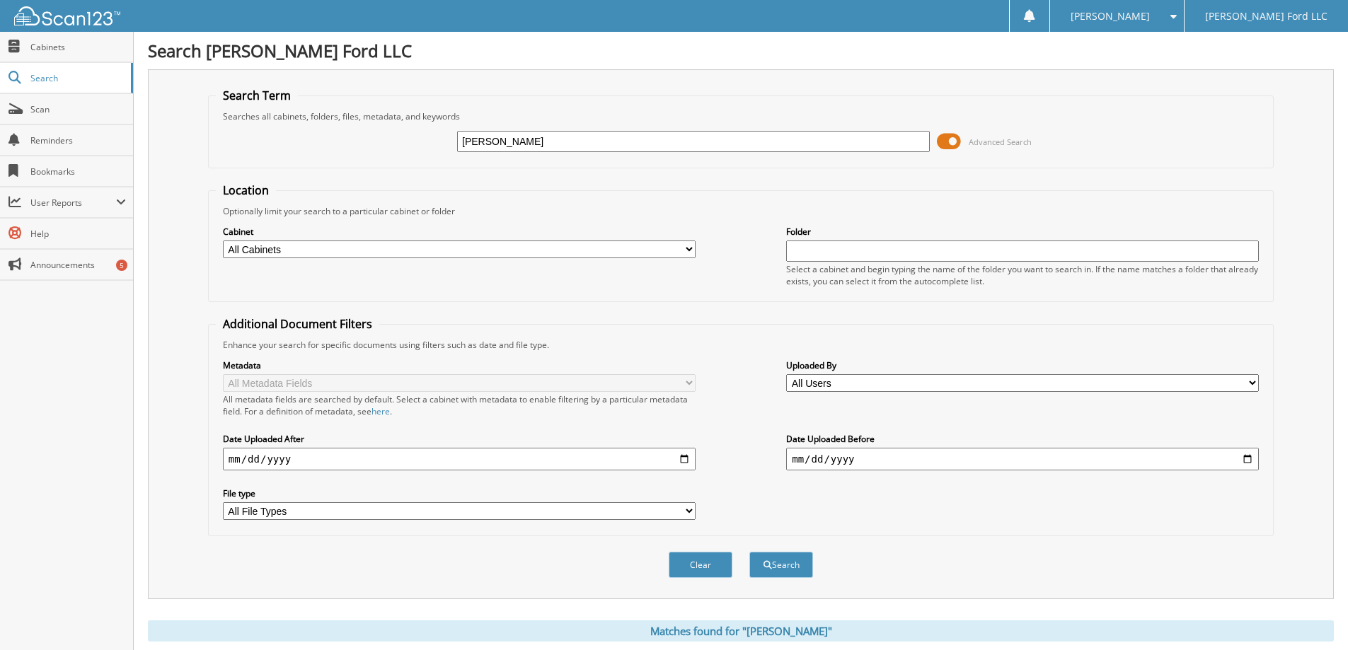
click at [953, 144] on span at bounding box center [949, 141] width 24 height 21
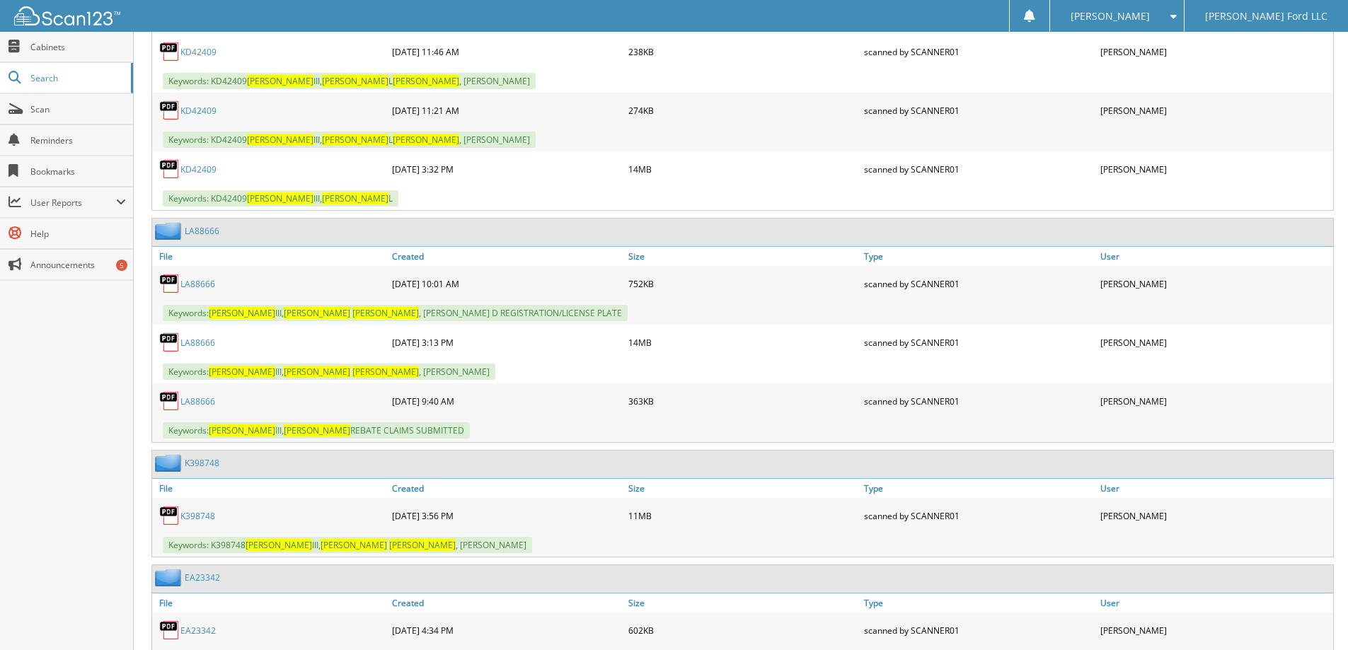
scroll to position [778, 0]
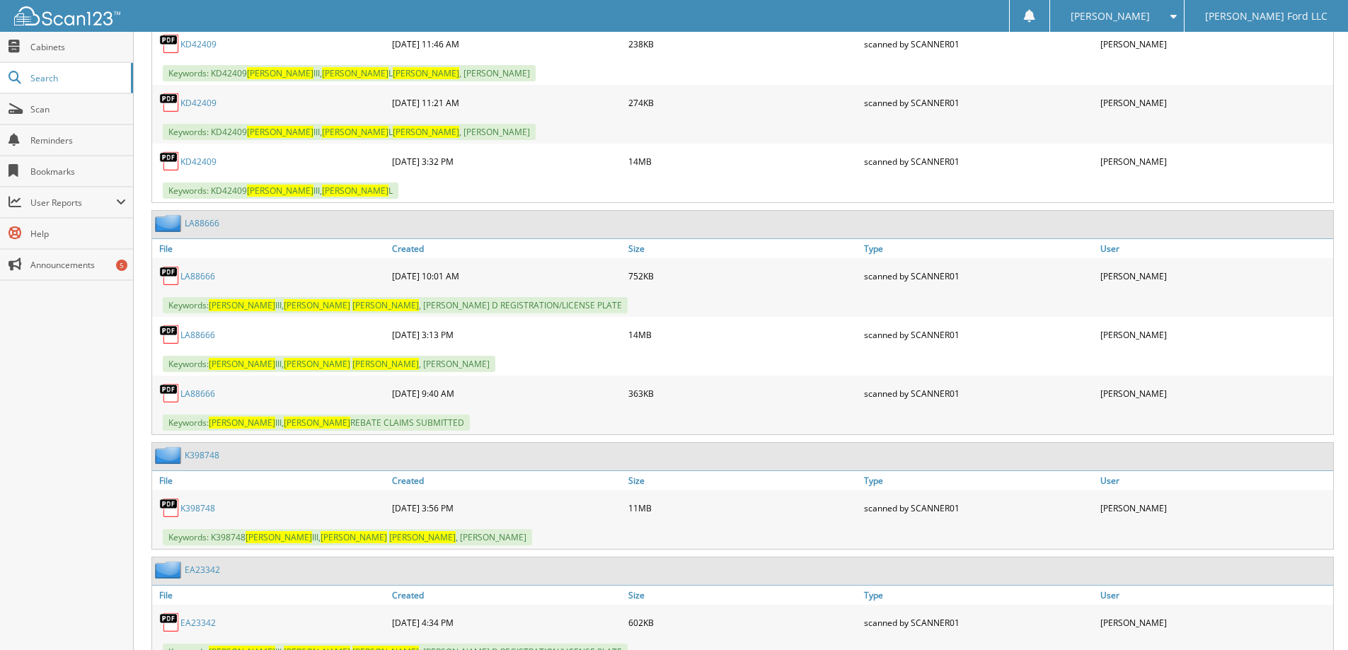
click at [202, 335] on link "LA88666" at bounding box center [197, 335] width 35 height 12
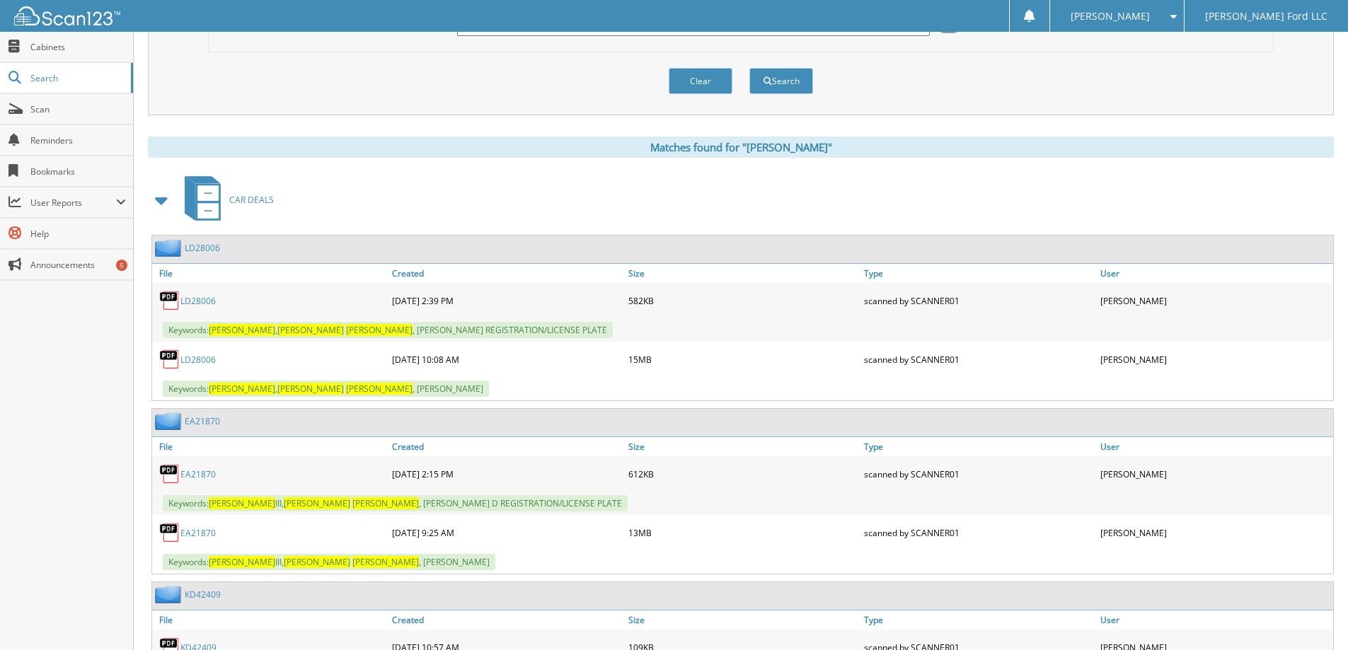
scroll to position [0, 0]
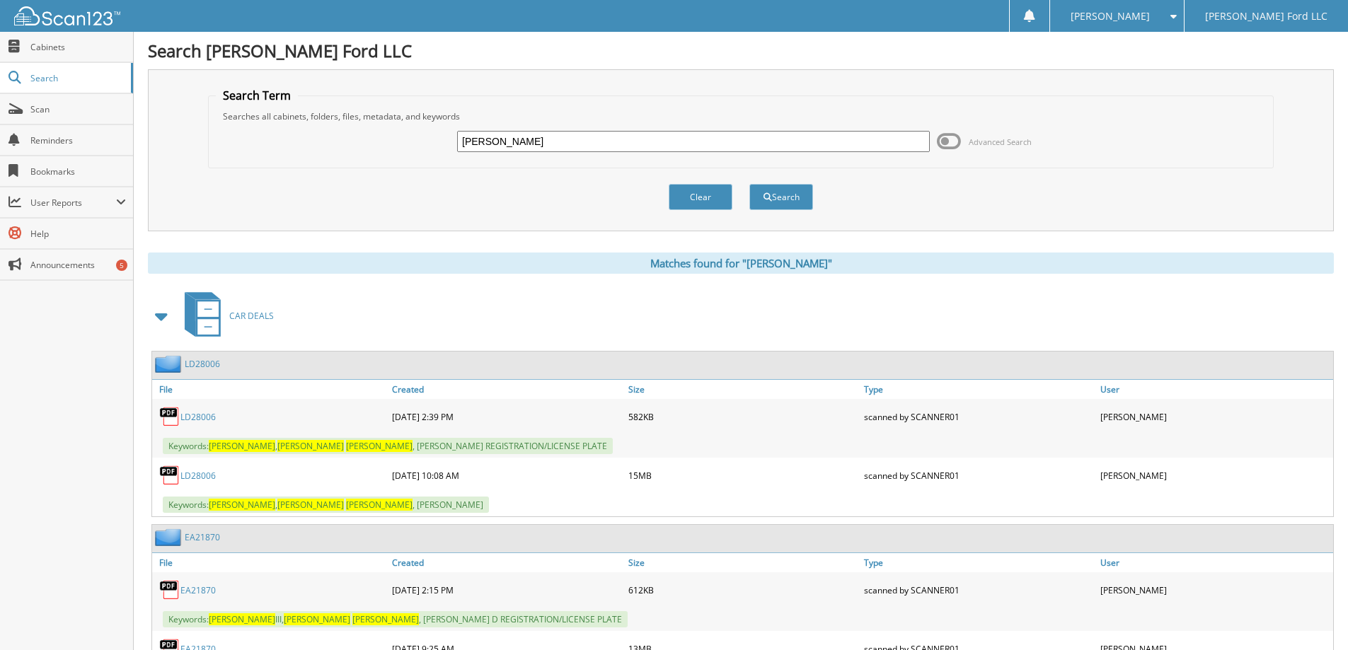
drag, startPoint x: 540, startPoint y: 141, endPoint x: 341, endPoint y: 156, distance: 199.3
click at [341, 156] on div "[PERSON_NAME] Advanced Search" at bounding box center [741, 141] width 1050 height 38
type input "[PERSON_NAME]"
click at [749, 184] on button "Search" at bounding box center [781, 197] width 64 height 26
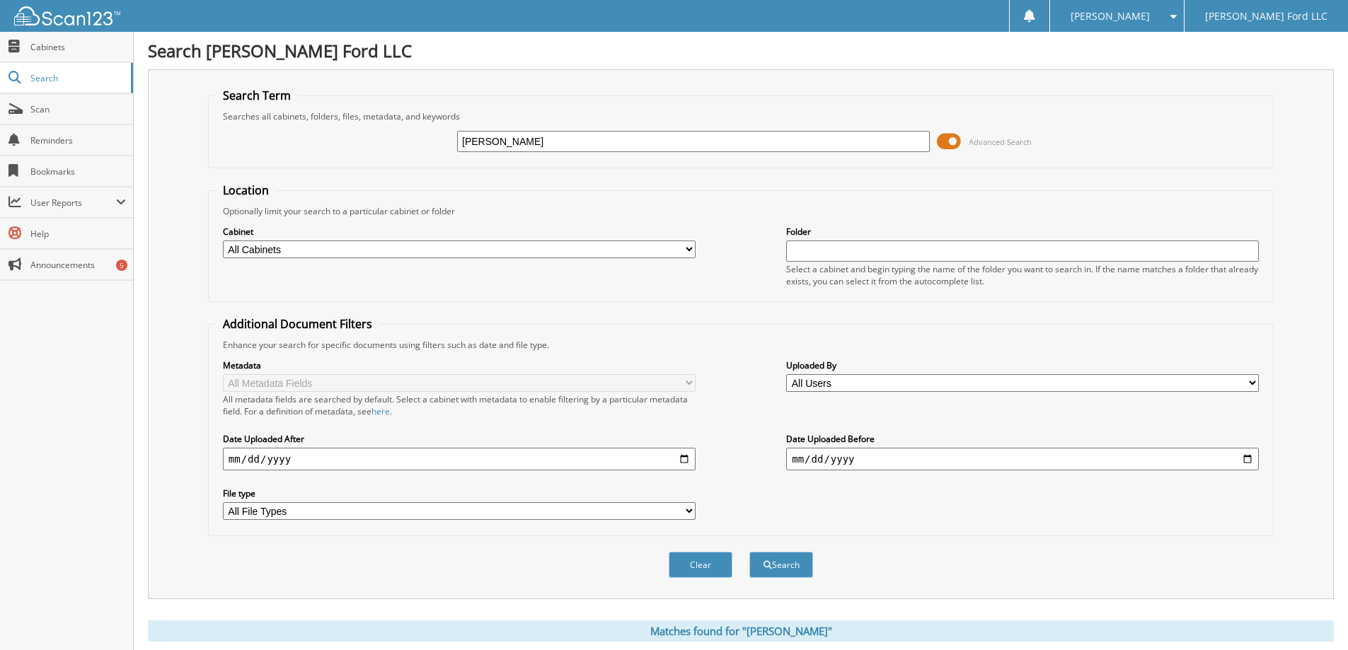
click at [954, 144] on span at bounding box center [949, 141] width 24 height 21
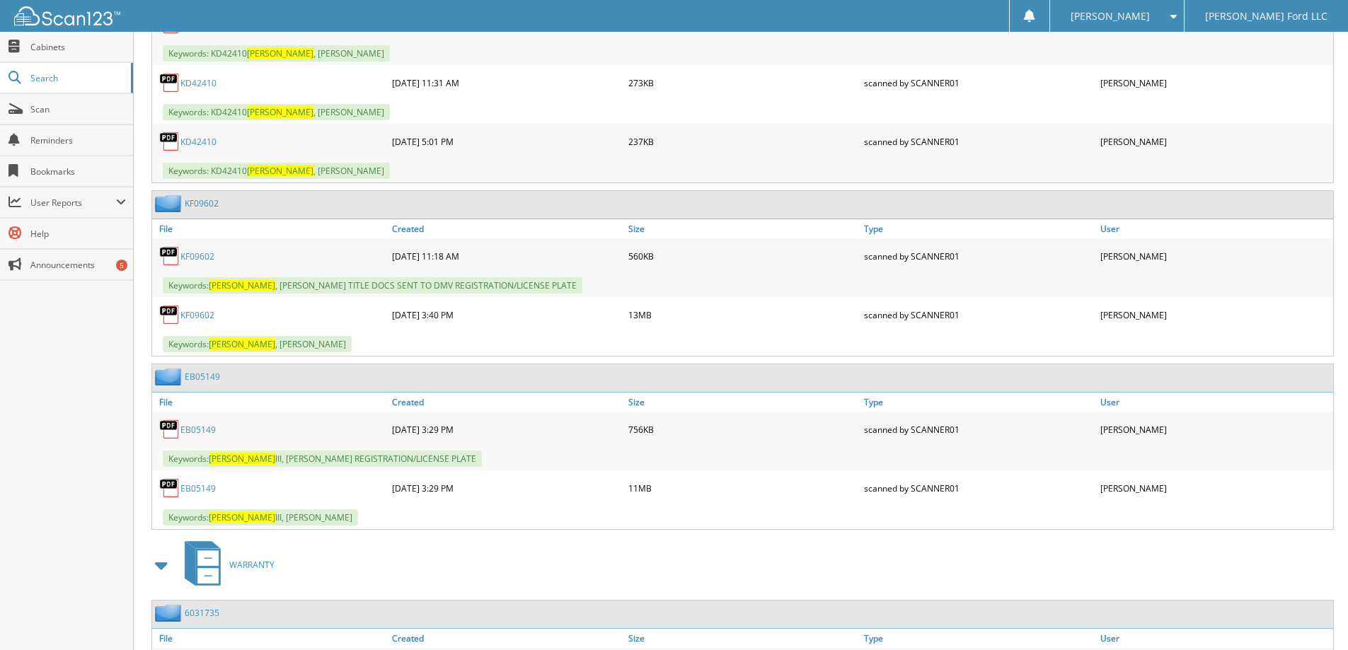
scroll to position [4386, 0]
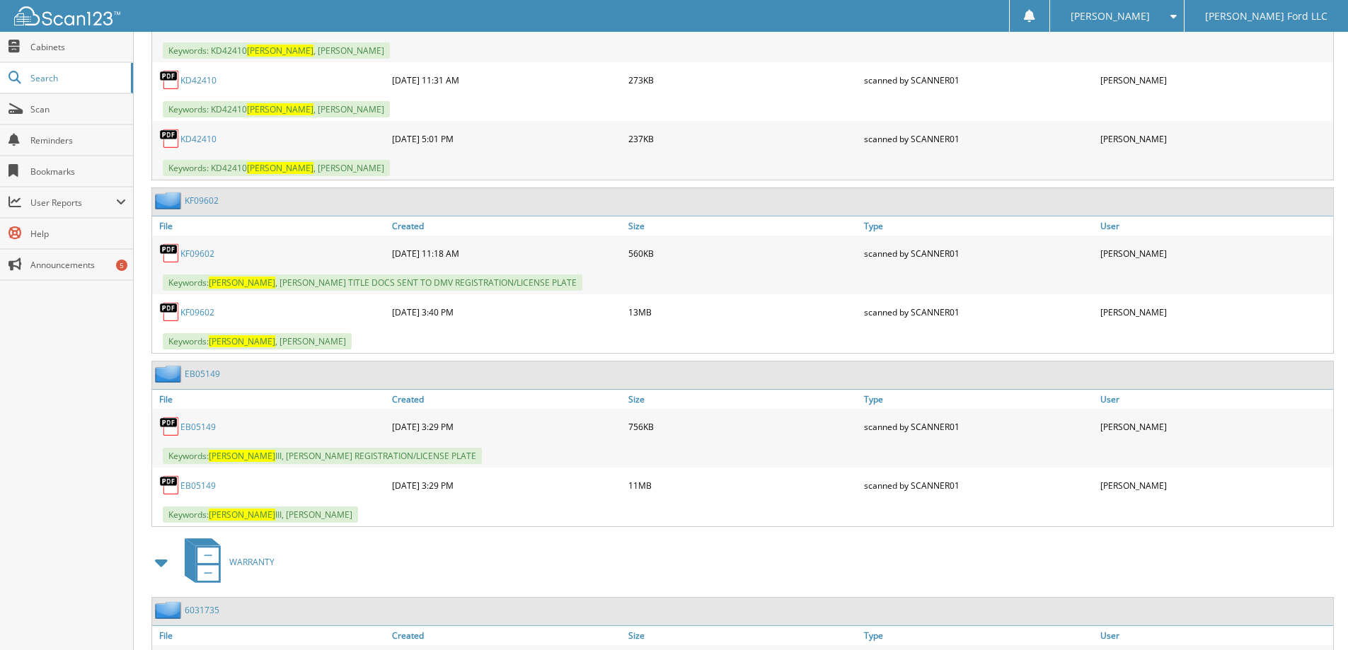
click at [197, 487] on link "EB05149" at bounding box center [197, 486] width 35 height 12
